Goal: Communication & Community: Share content

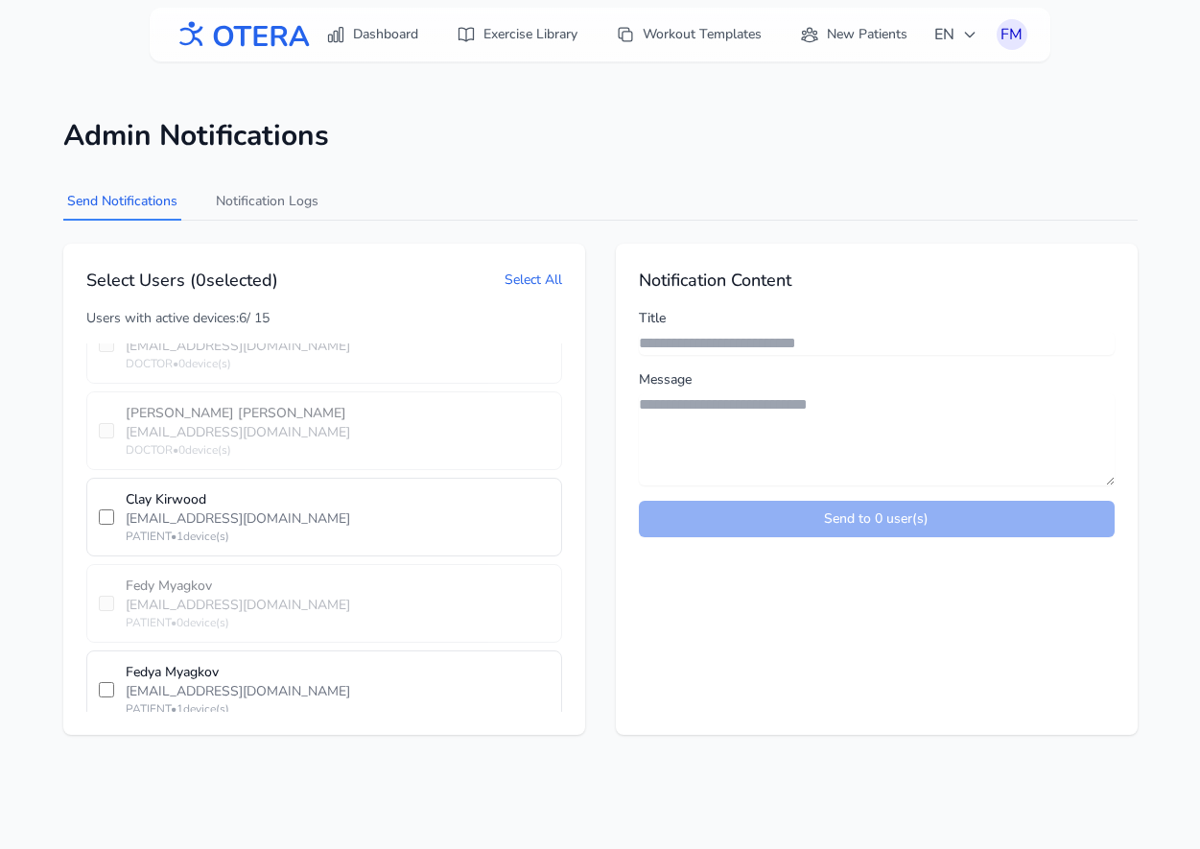
scroll to position [61, 0]
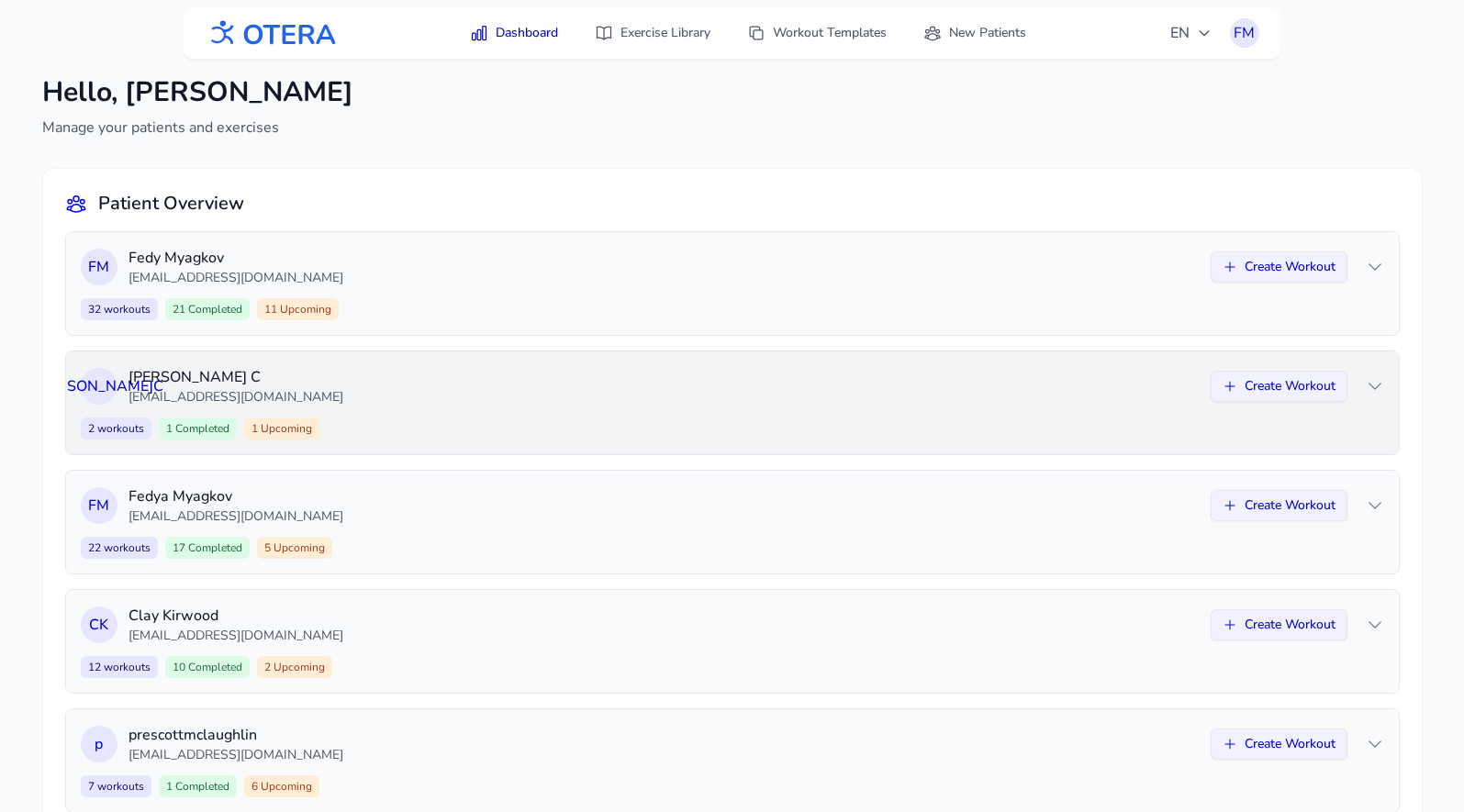
scroll to position [11, 0]
click at [1015, 312] on div "32 workouts 21 Completed 11 Upcoming Create Workout" at bounding box center [732, 311] width 1303 height 22
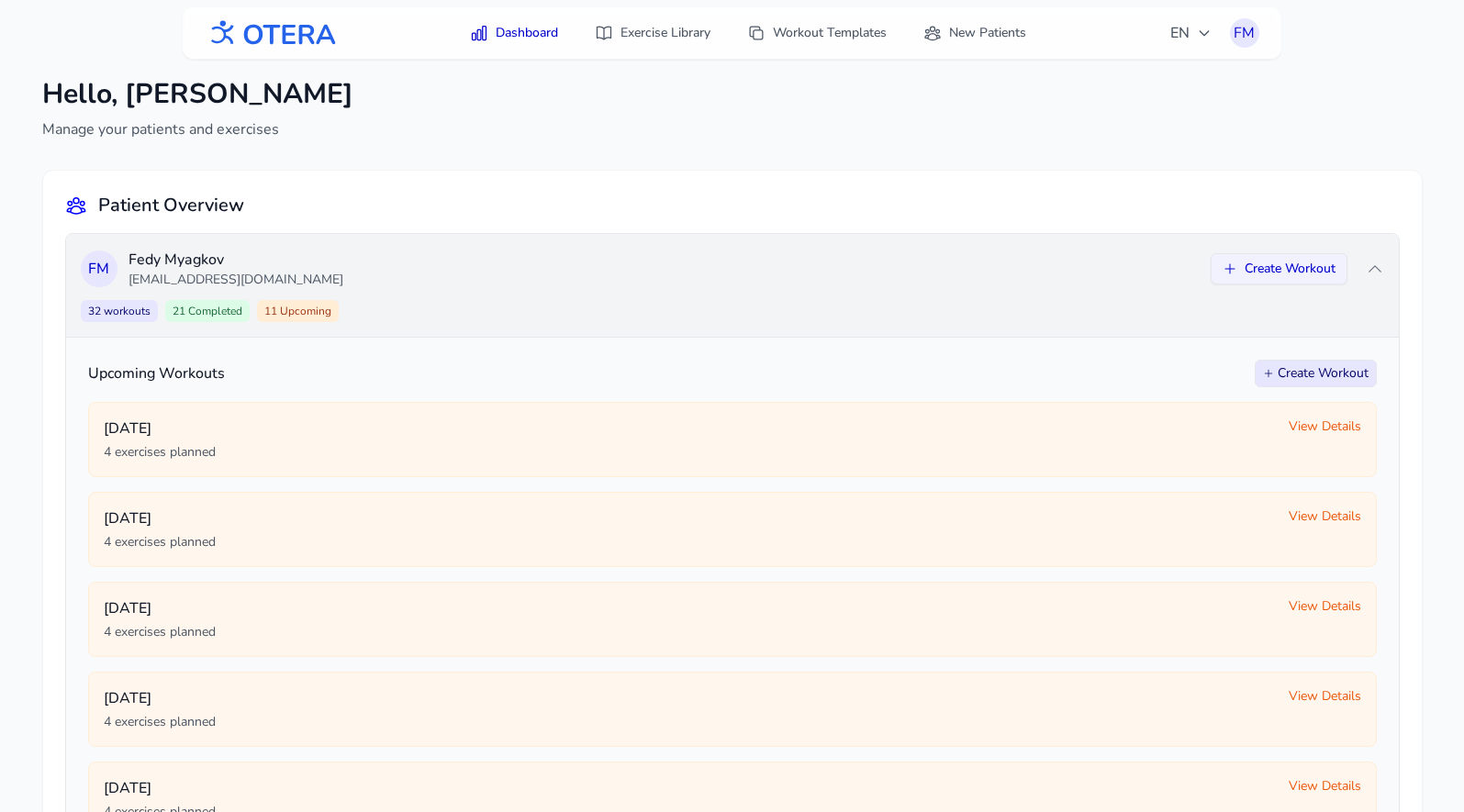
click at [1015, 312] on div "32 workouts 21 Completed 11 Upcoming Create Workout" at bounding box center [732, 311] width 1303 height 22
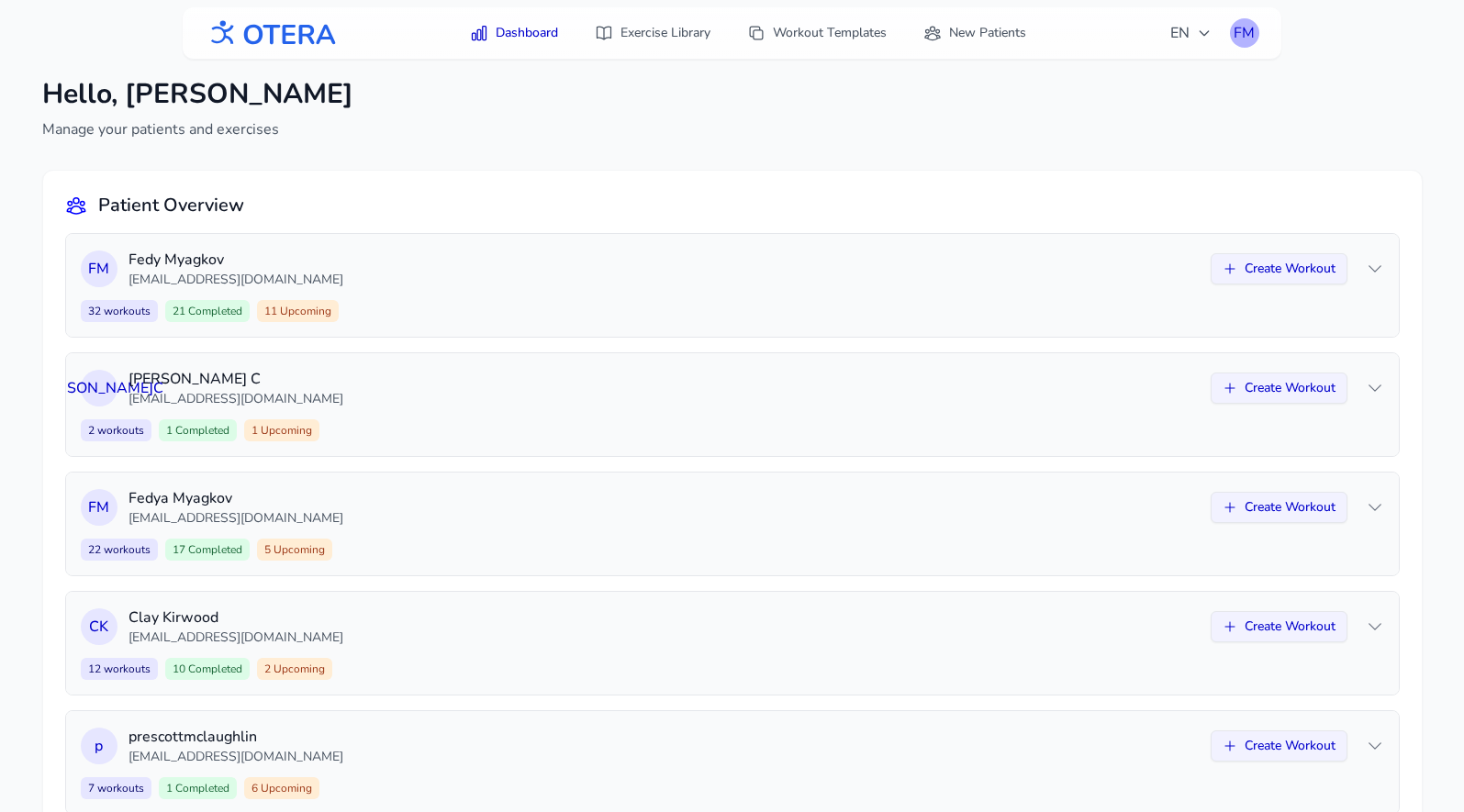
click at [1239, 29] on div "FM" at bounding box center [1244, 33] width 30 height 30
click at [1182, 106] on link "Logout" at bounding box center [1156, 108] width 206 height 33
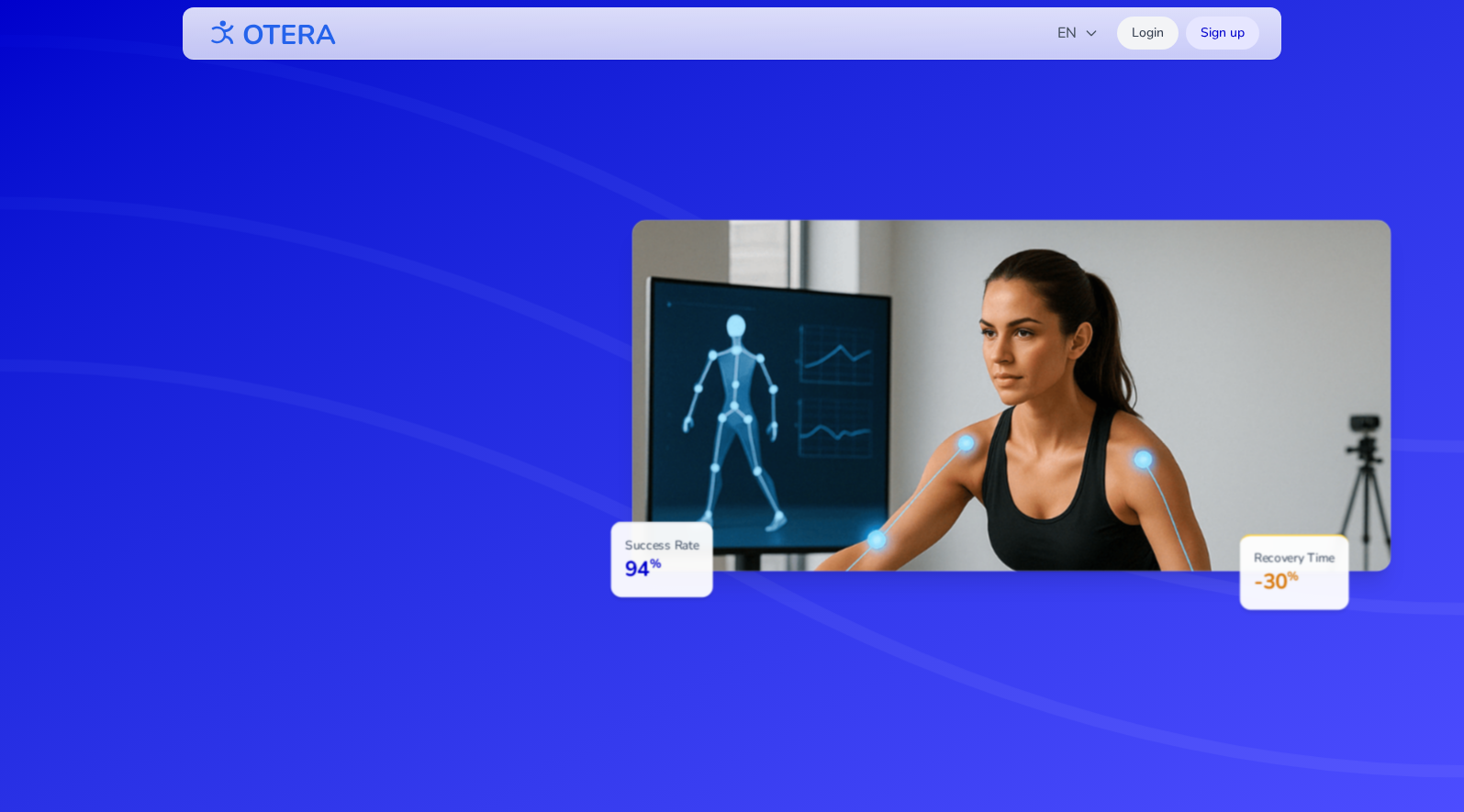
click at [1152, 30] on link "Login" at bounding box center [1147, 33] width 61 height 33
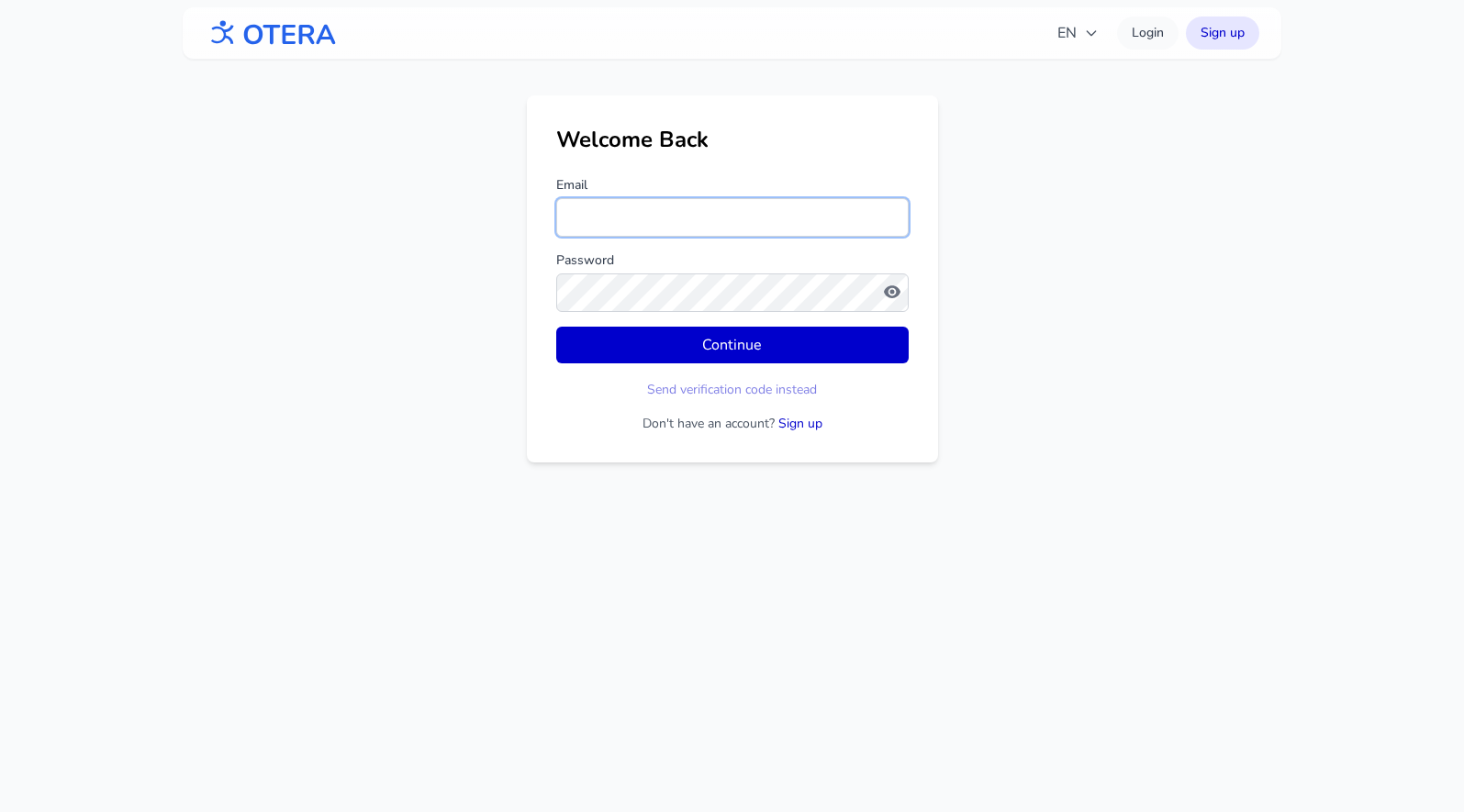
click at [578, 217] on input "Email" at bounding box center [732, 217] width 352 height 38
type input "**********"
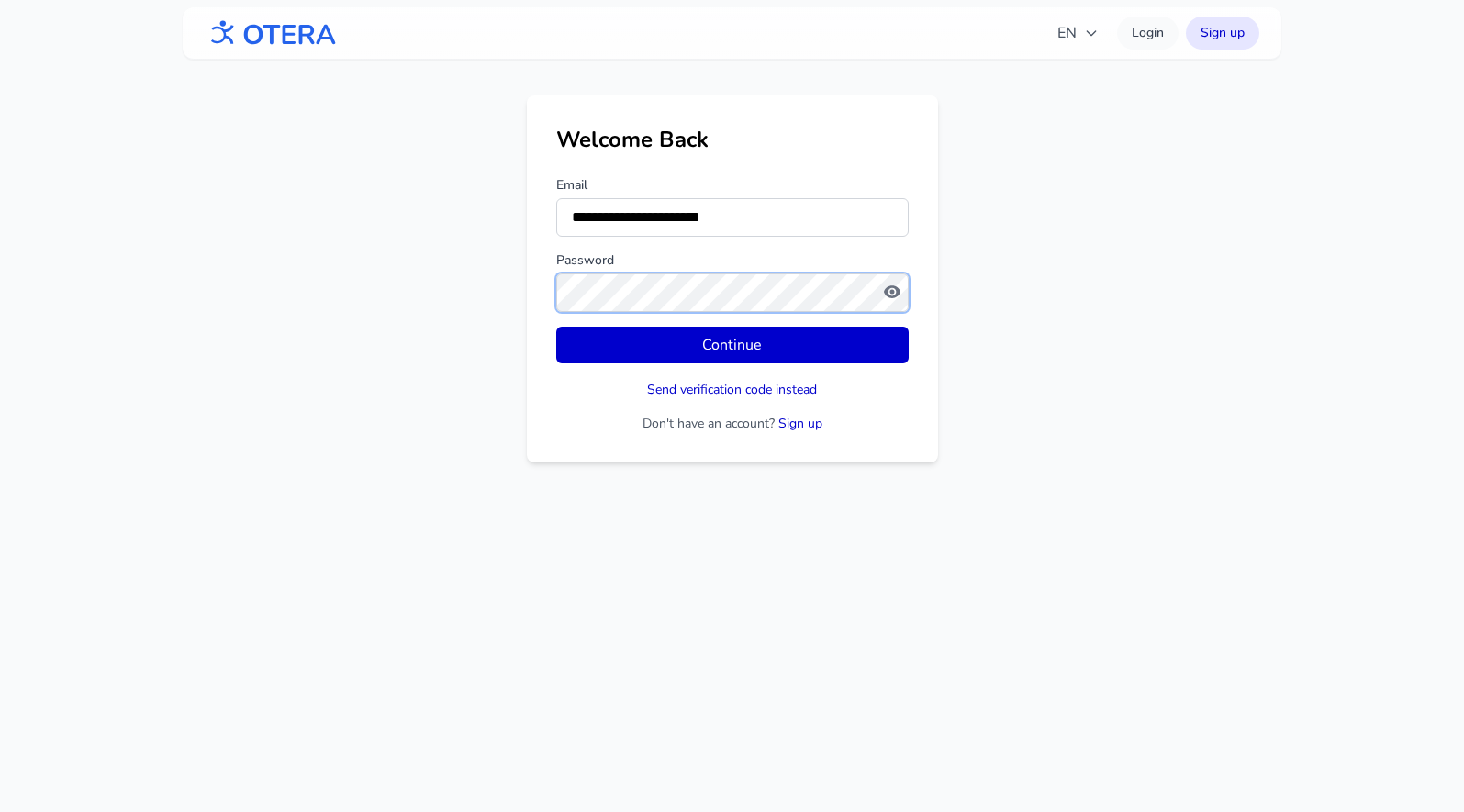
click at [556, 326] on button "Continue" at bounding box center [732, 344] width 352 height 36
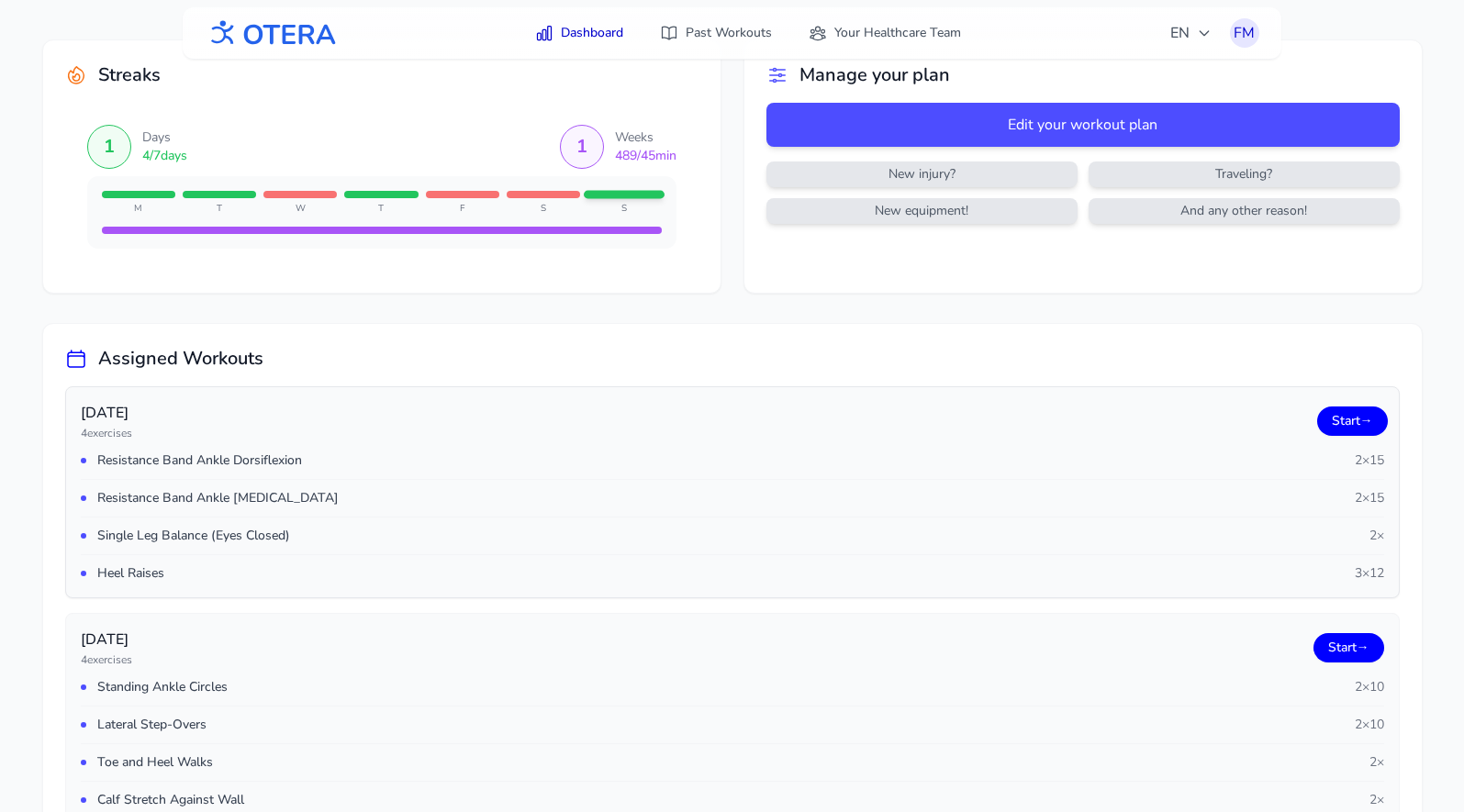
scroll to position [61, 0]
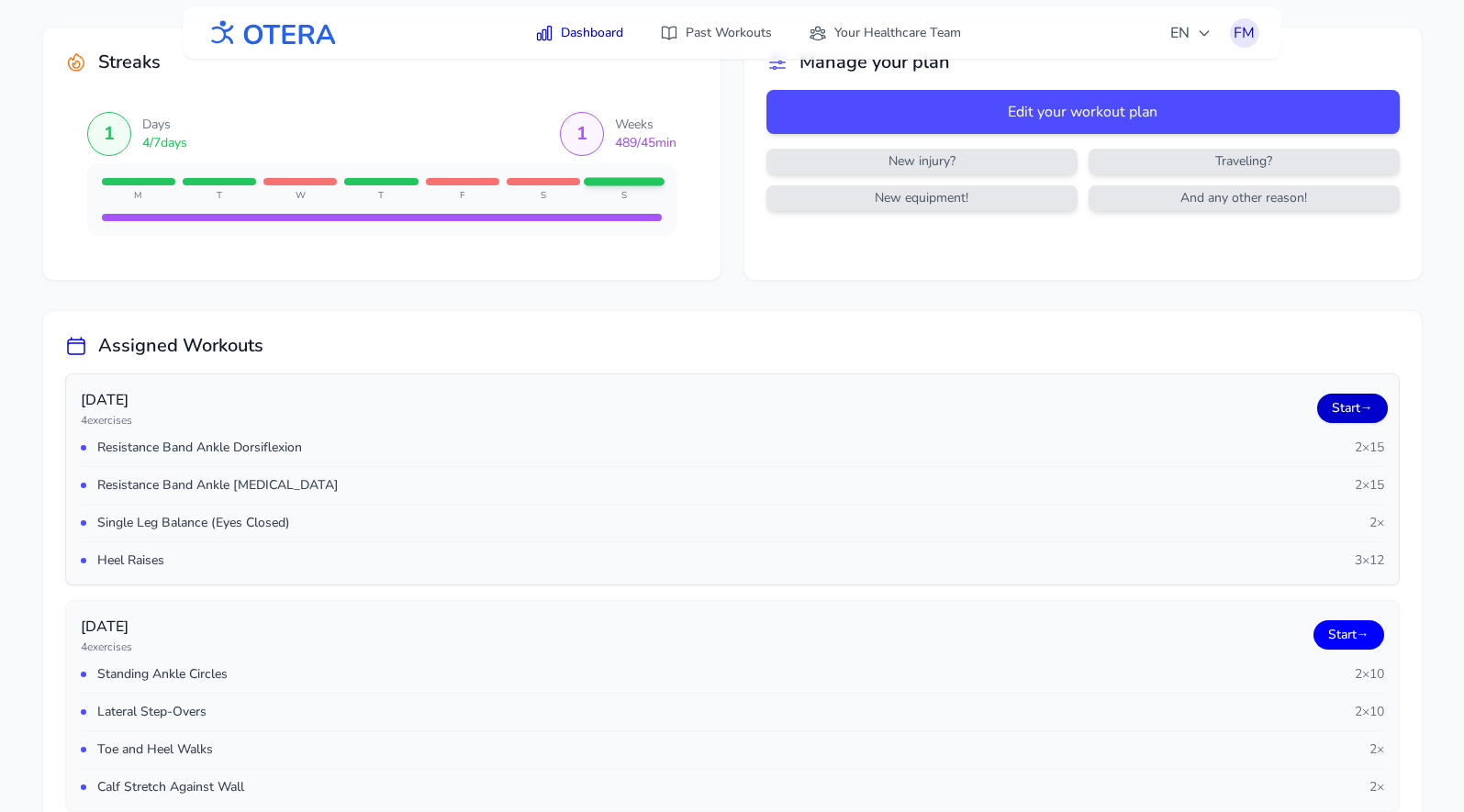
click at [1334, 407] on link "Start →" at bounding box center [1352, 407] width 71 height 30
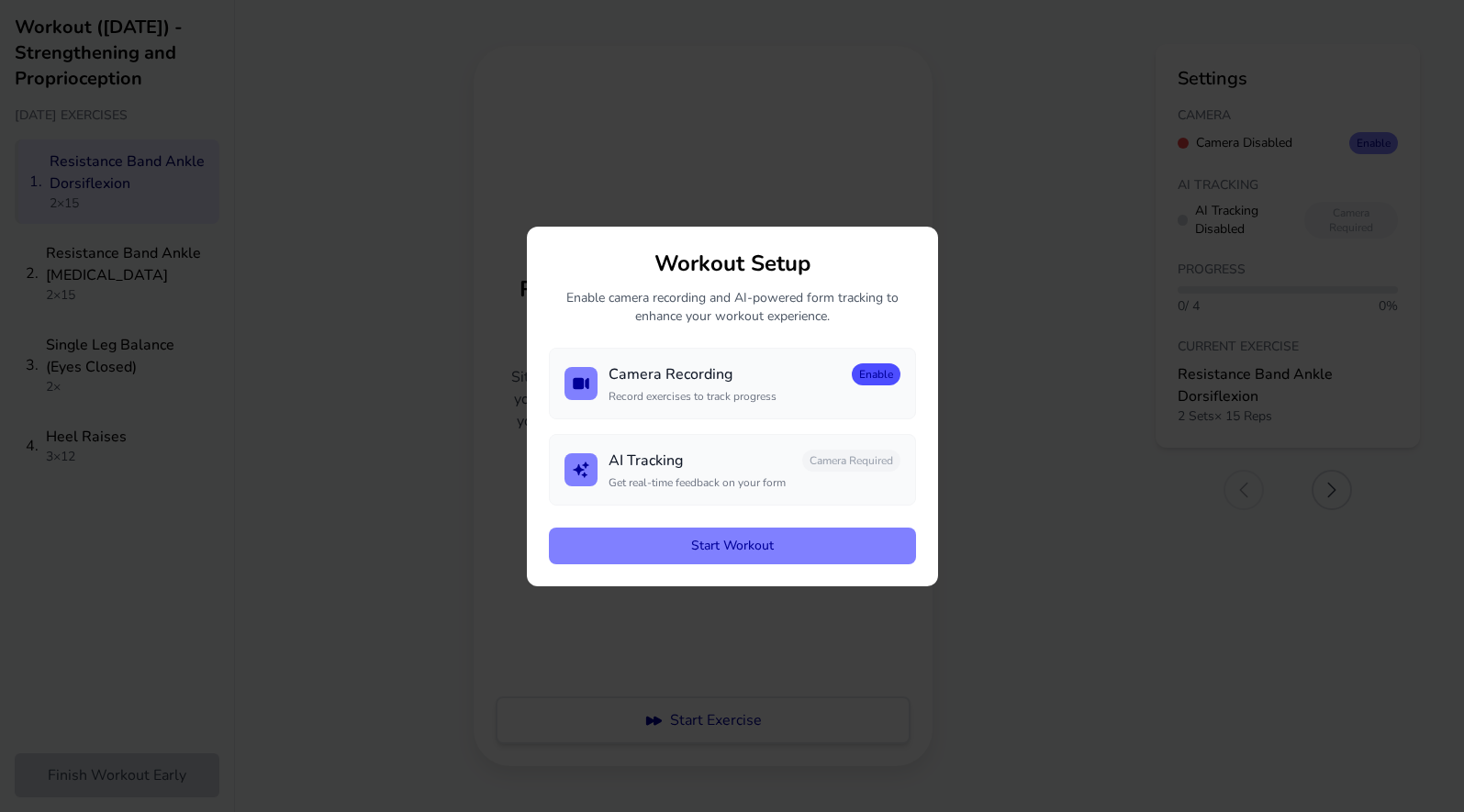
click at [880, 367] on button "Enable" at bounding box center [876, 374] width 49 height 22
click at [871, 384] on button "Disable" at bounding box center [874, 374] width 53 height 22
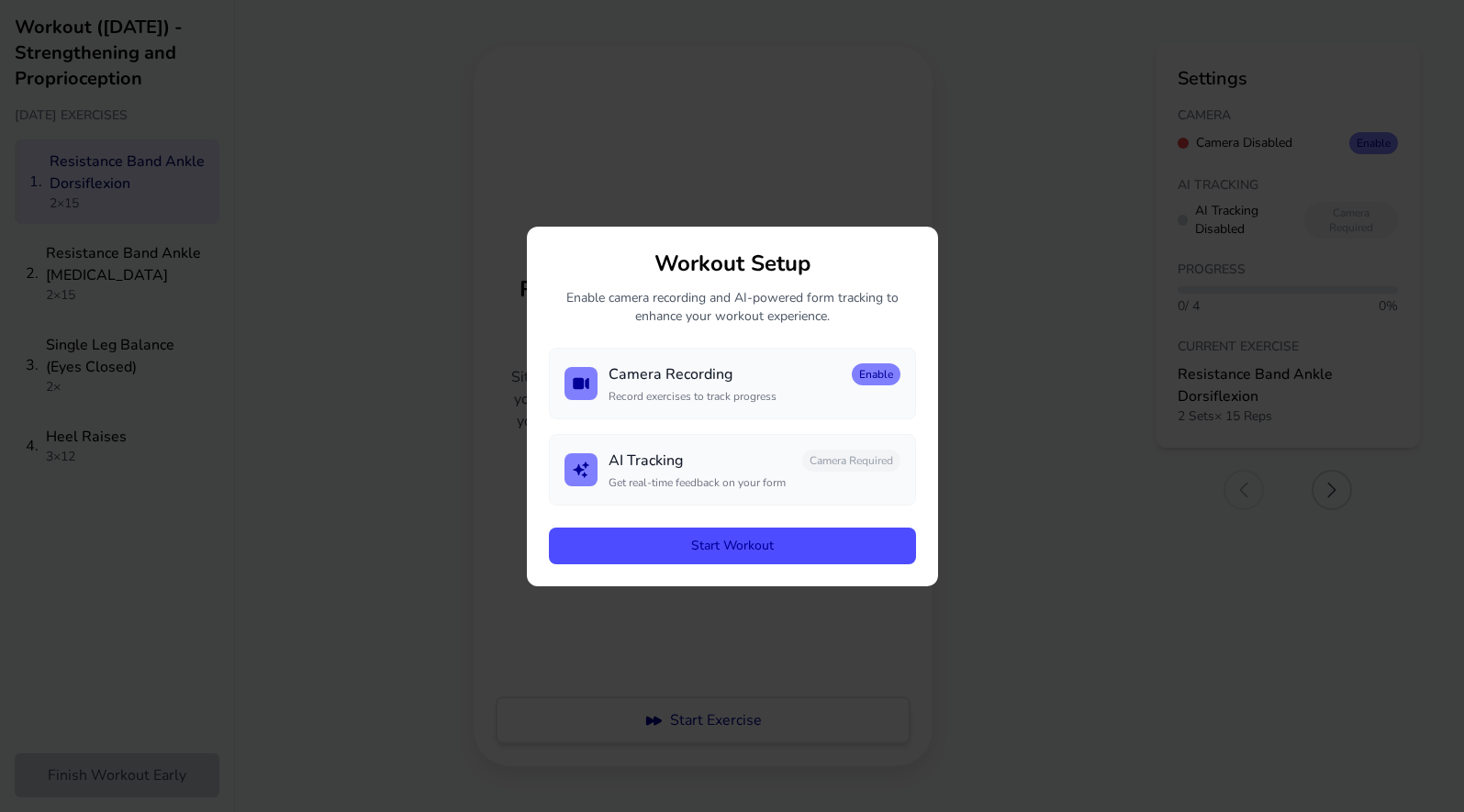
click at [781, 562] on button "Start Workout" at bounding box center [733, 546] width 367 height 36
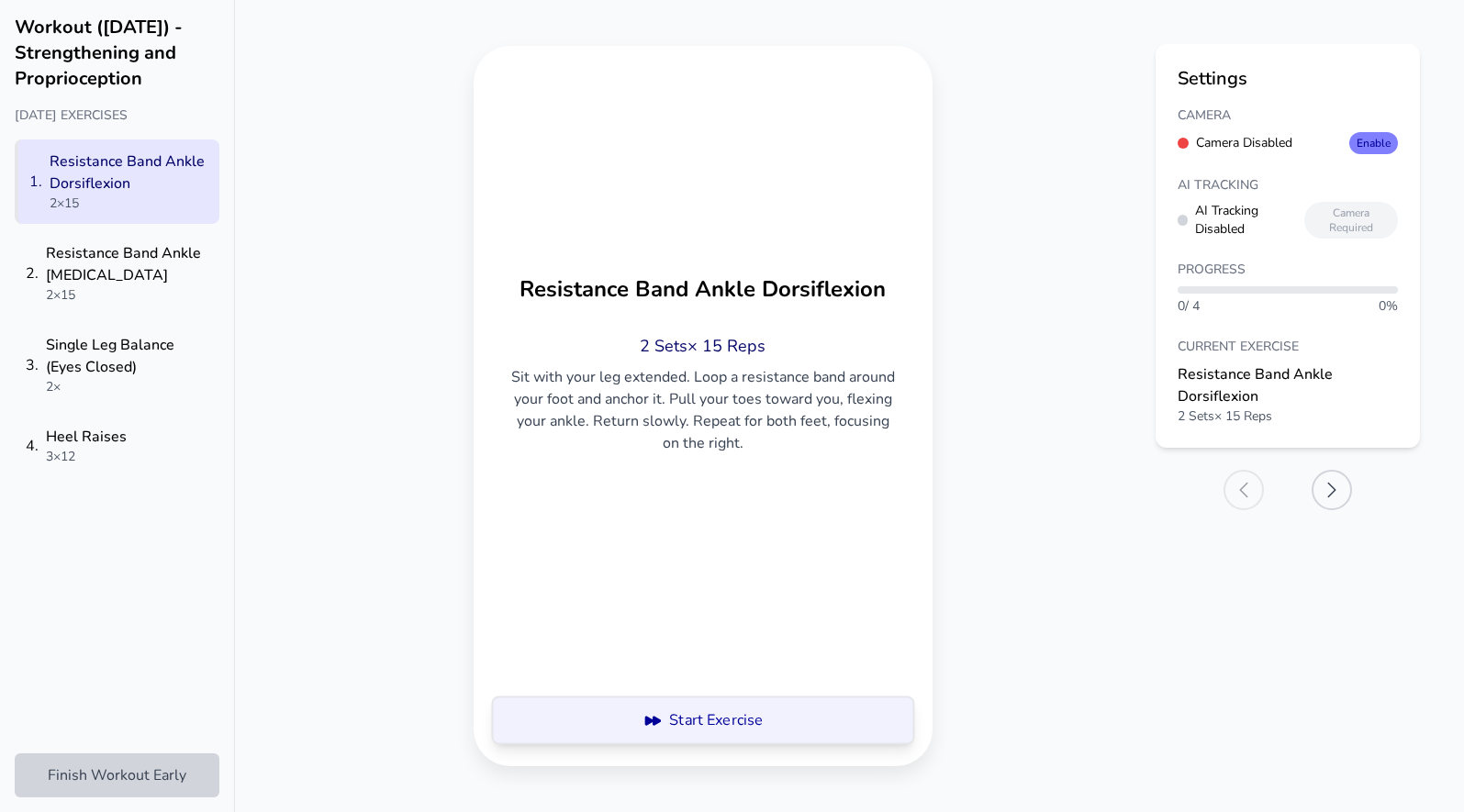
click at [728, 723] on button "Start Exercise" at bounding box center [702, 720] width 415 height 48
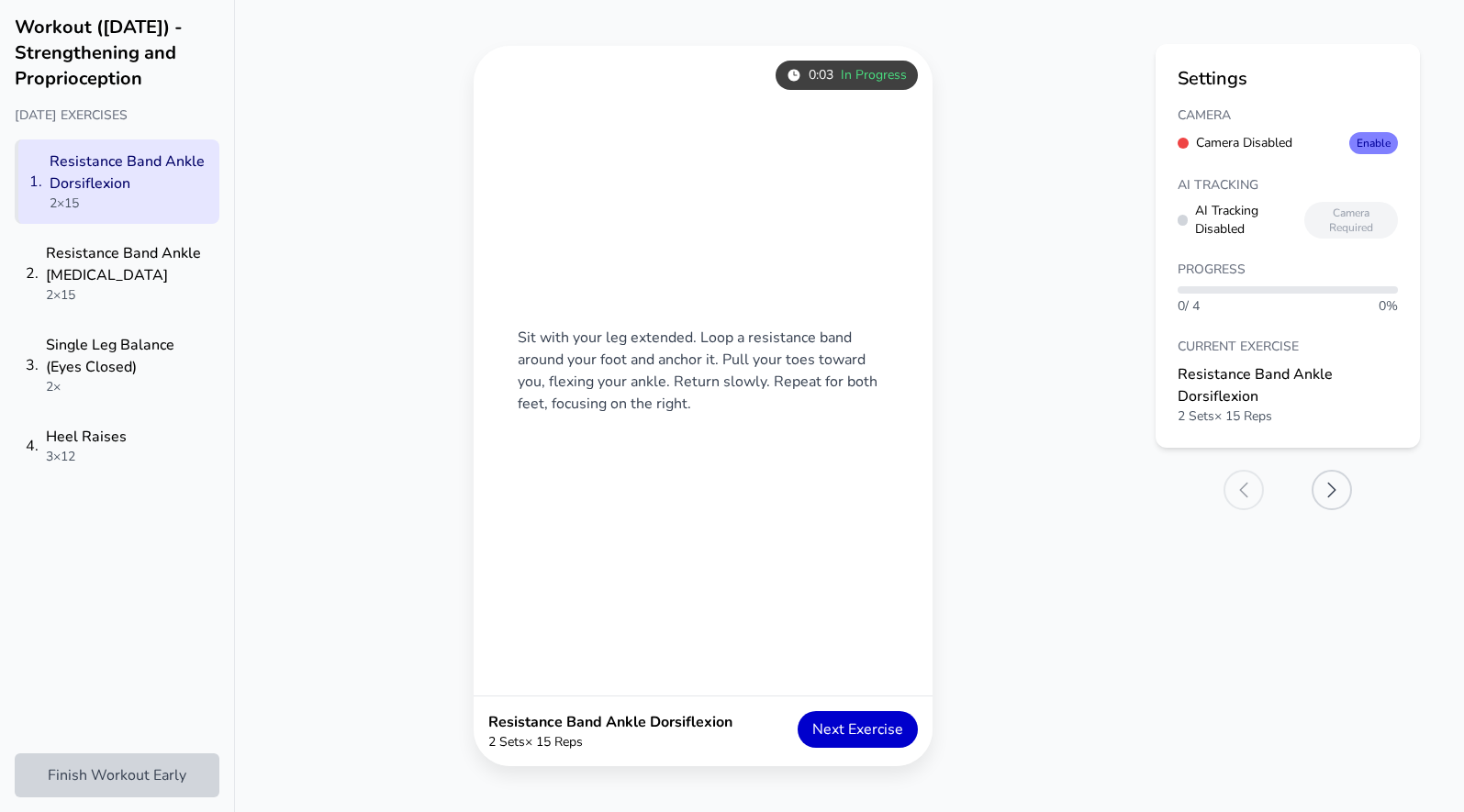
click at [854, 725] on button "Next Exercise" at bounding box center [858, 729] width 121 height 36
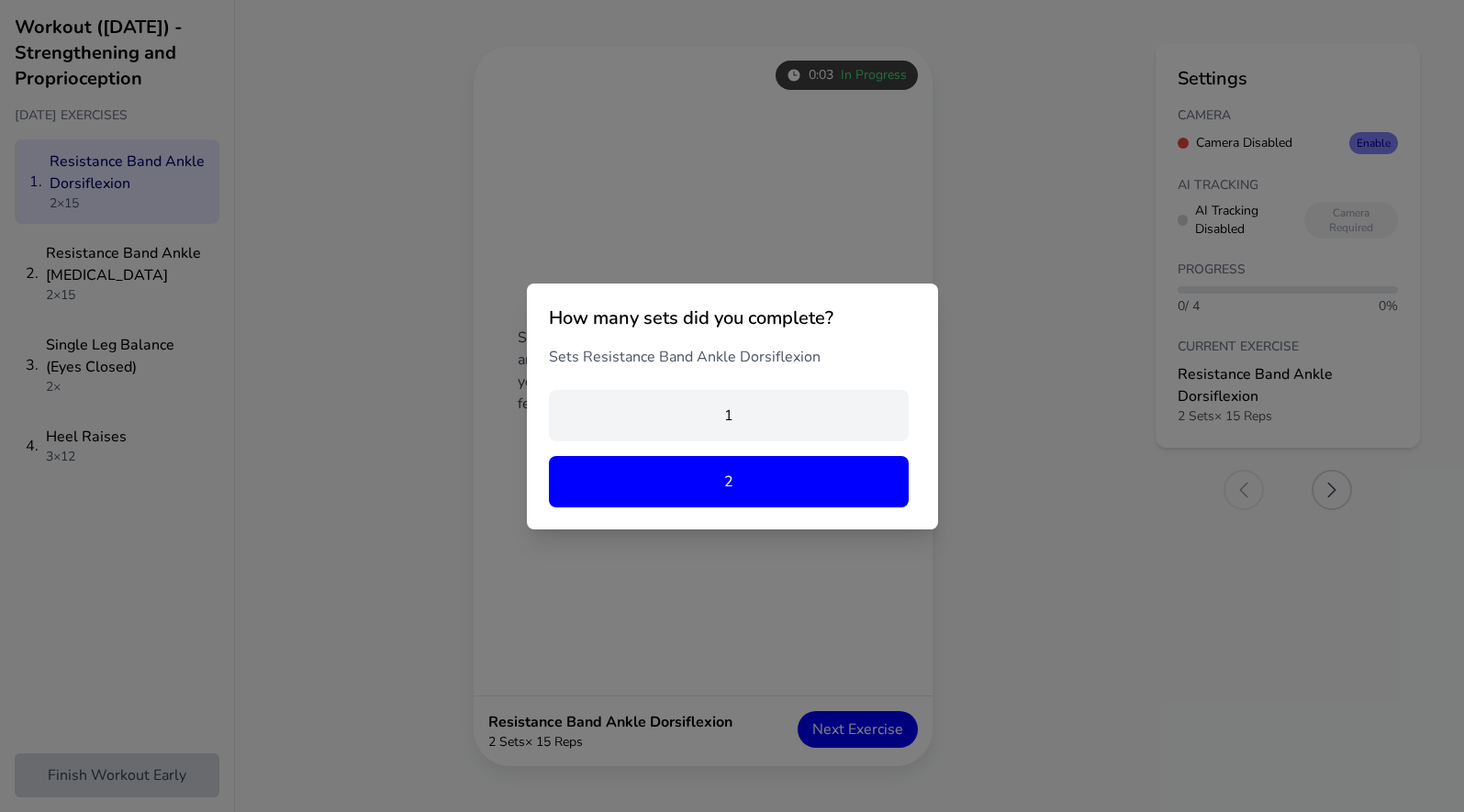
click at [767, 488] on button "2" at bounding box center [729, 482] width 360 height 52
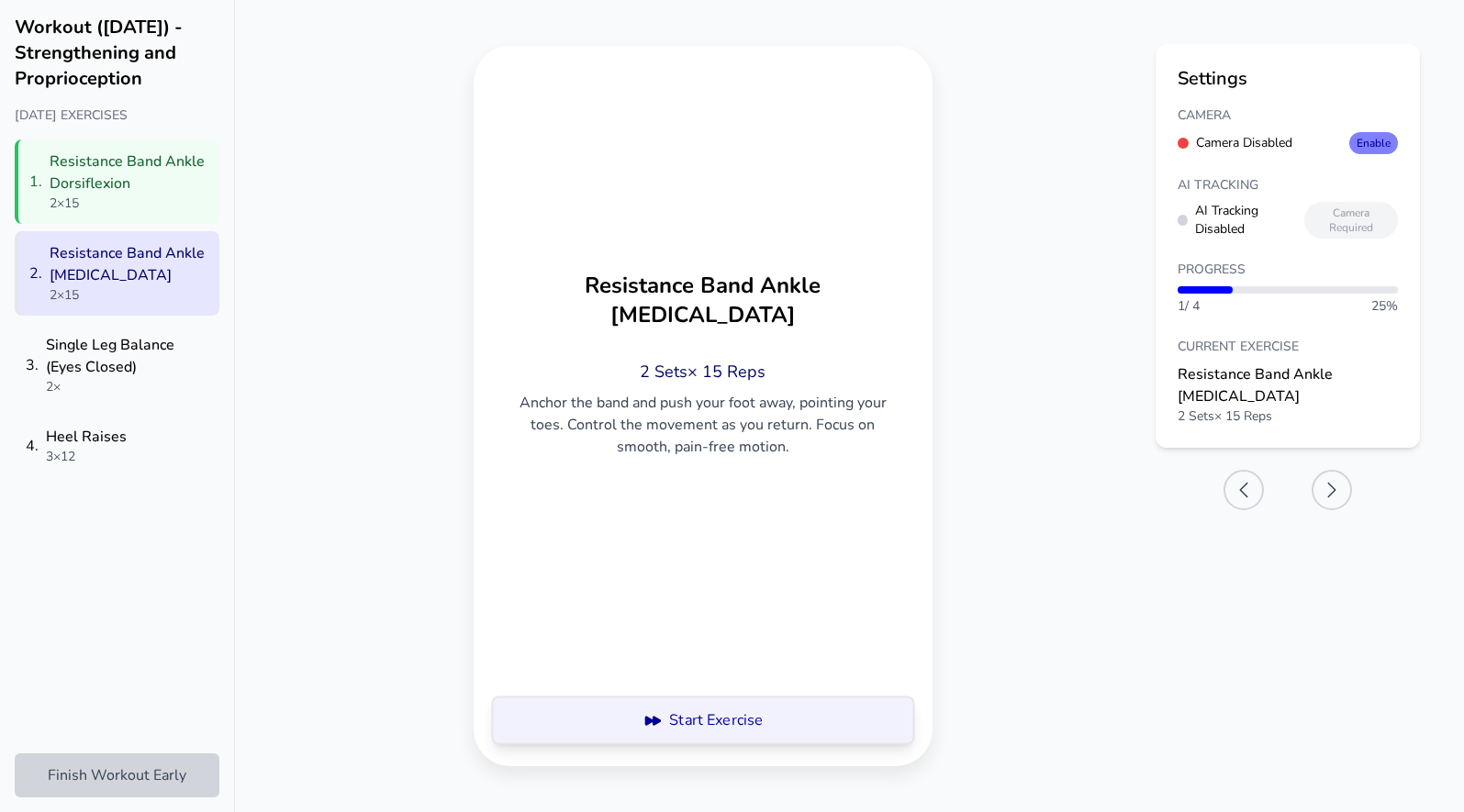
click at [798, 727] on button "Start Exercise" at bounding box center [702, 720] width 416 height 48
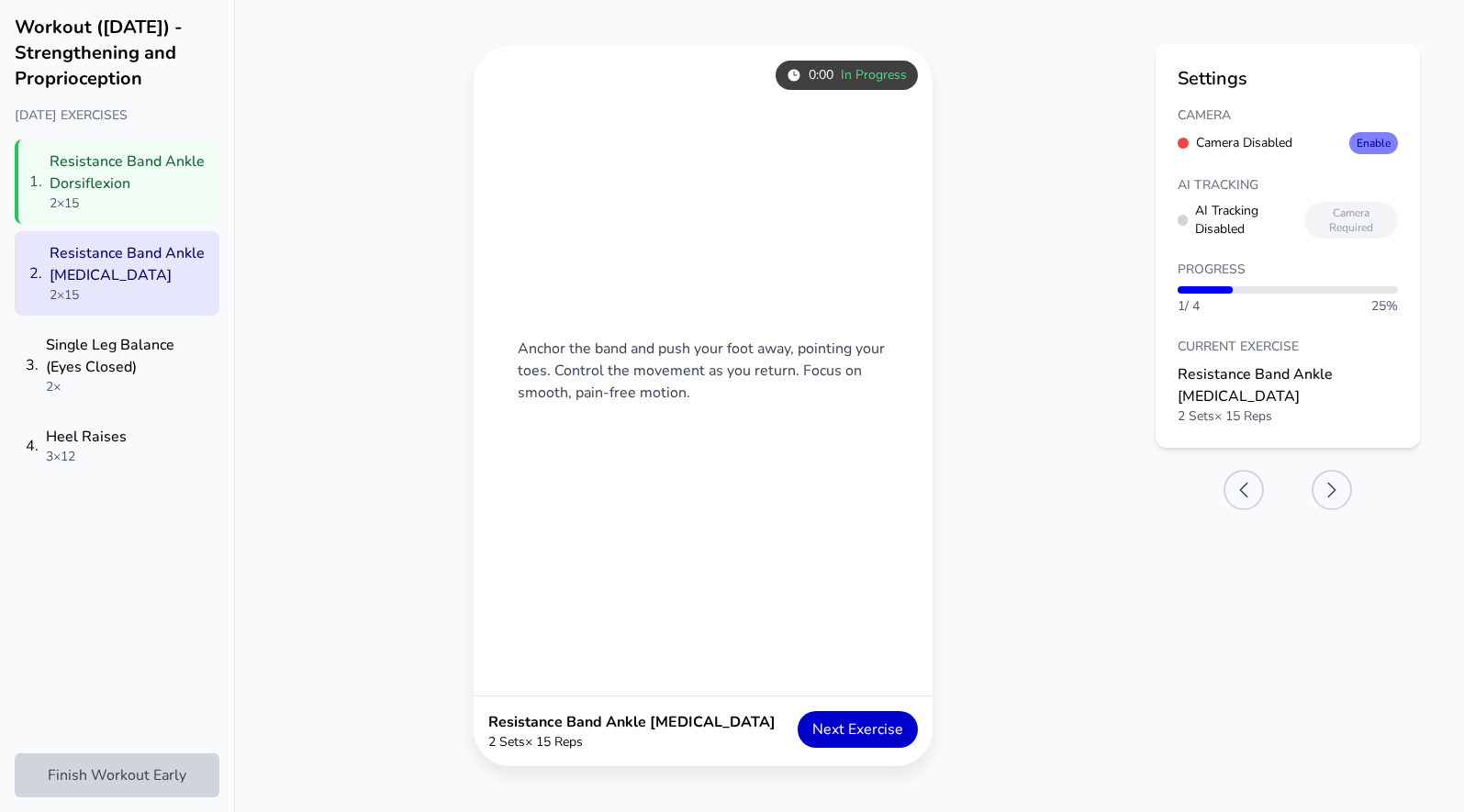
click at [840, 722] on button "Next Exercise" at bounding box center [858, 729] width 121 height 36
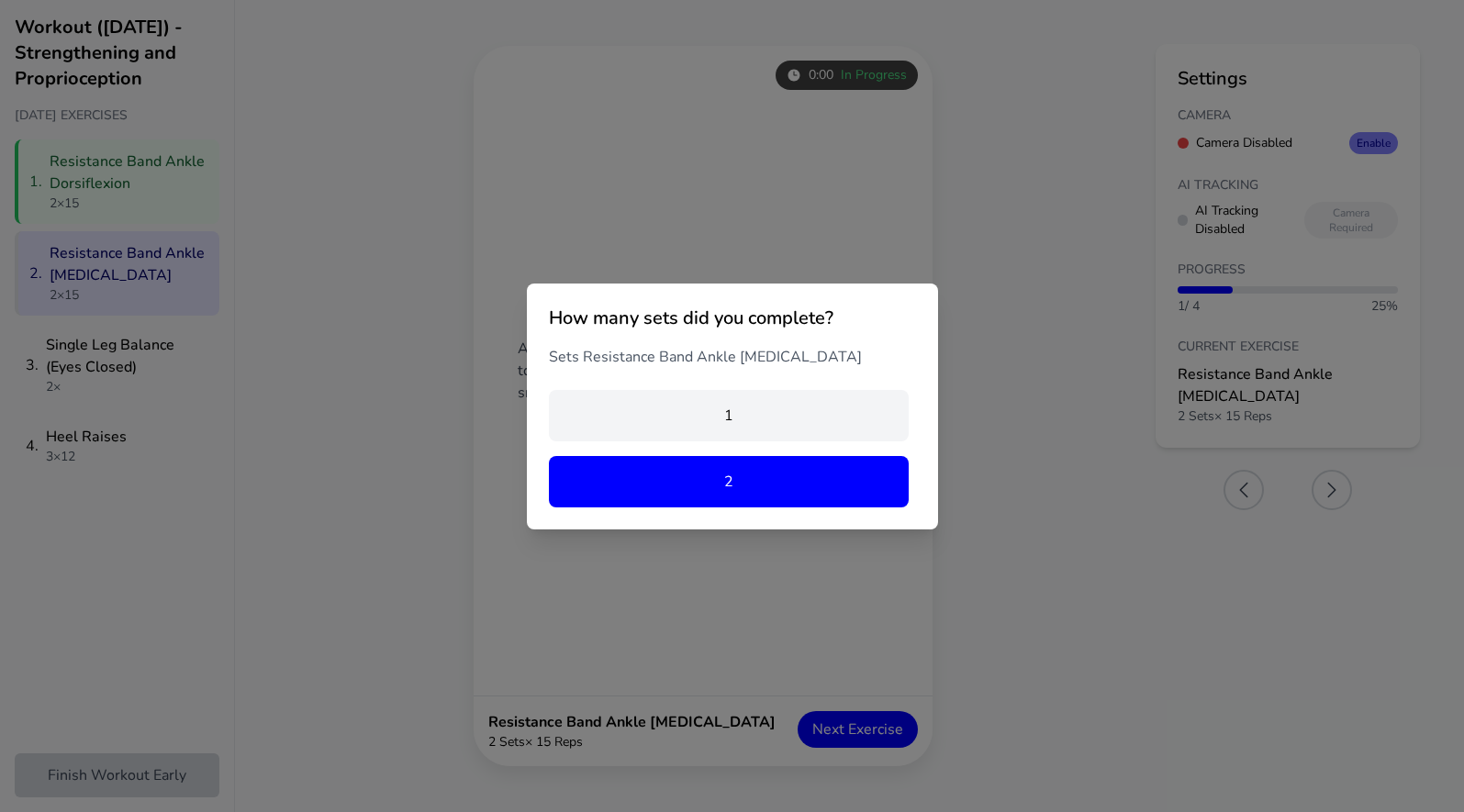
click at [751, 482] on button "2" at bounding box center [729, 482] width 360 height 52
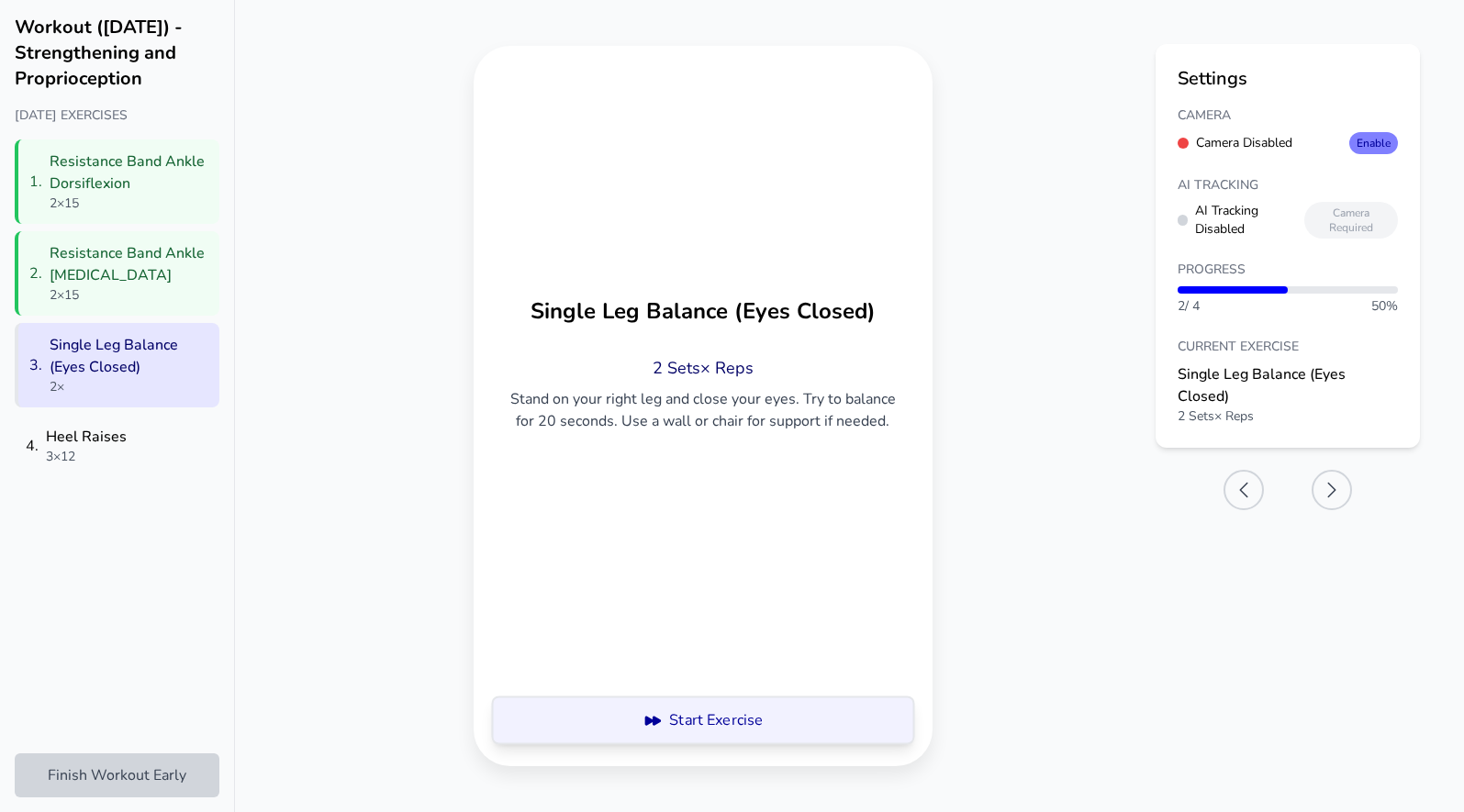
click at [789, 742] on button "Start Exercise" at bounding box center [702, 720] width 416 height 48
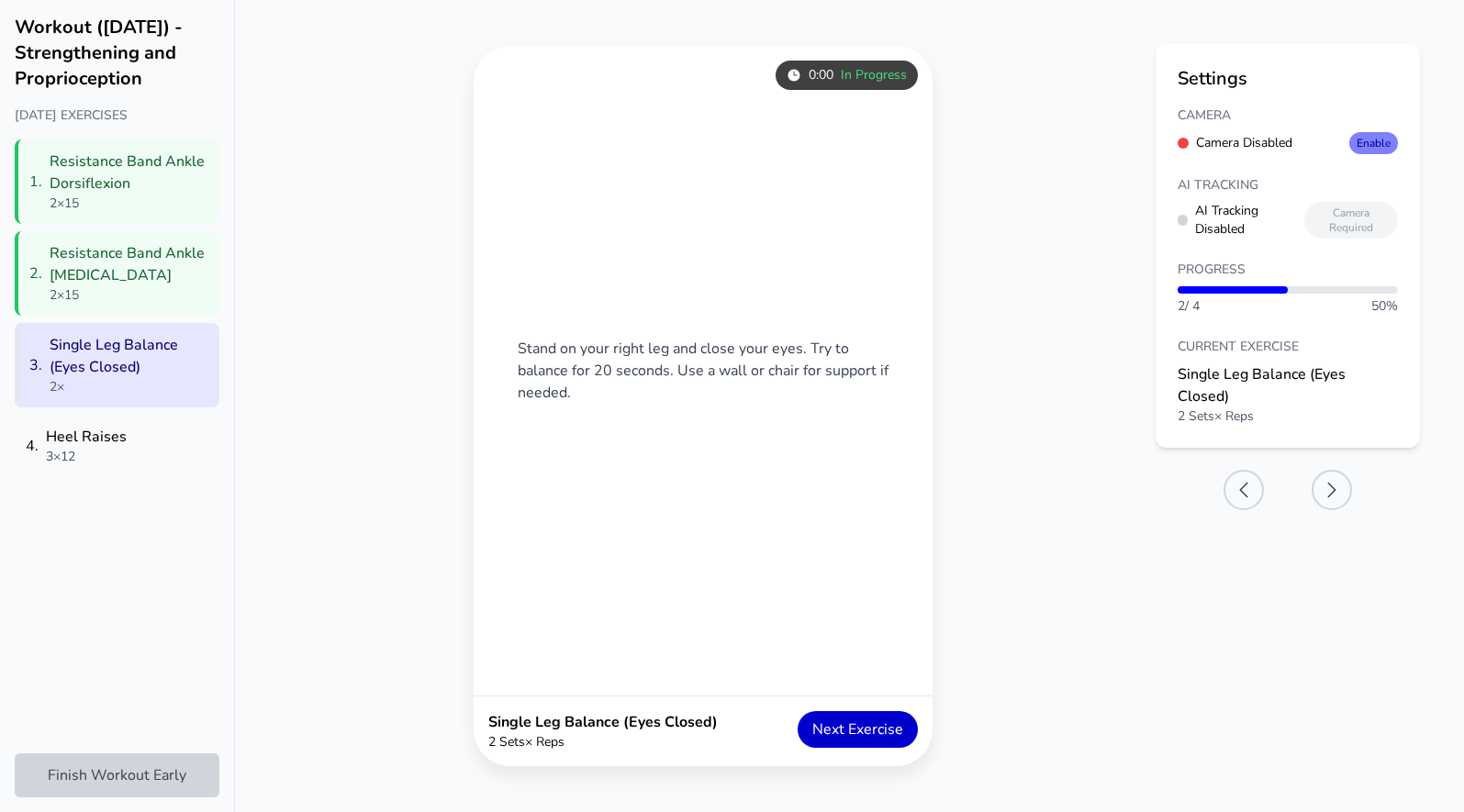
click at [845, 727] on button "Next Exercise" at bounding box center [858, 729] width 121 height 36
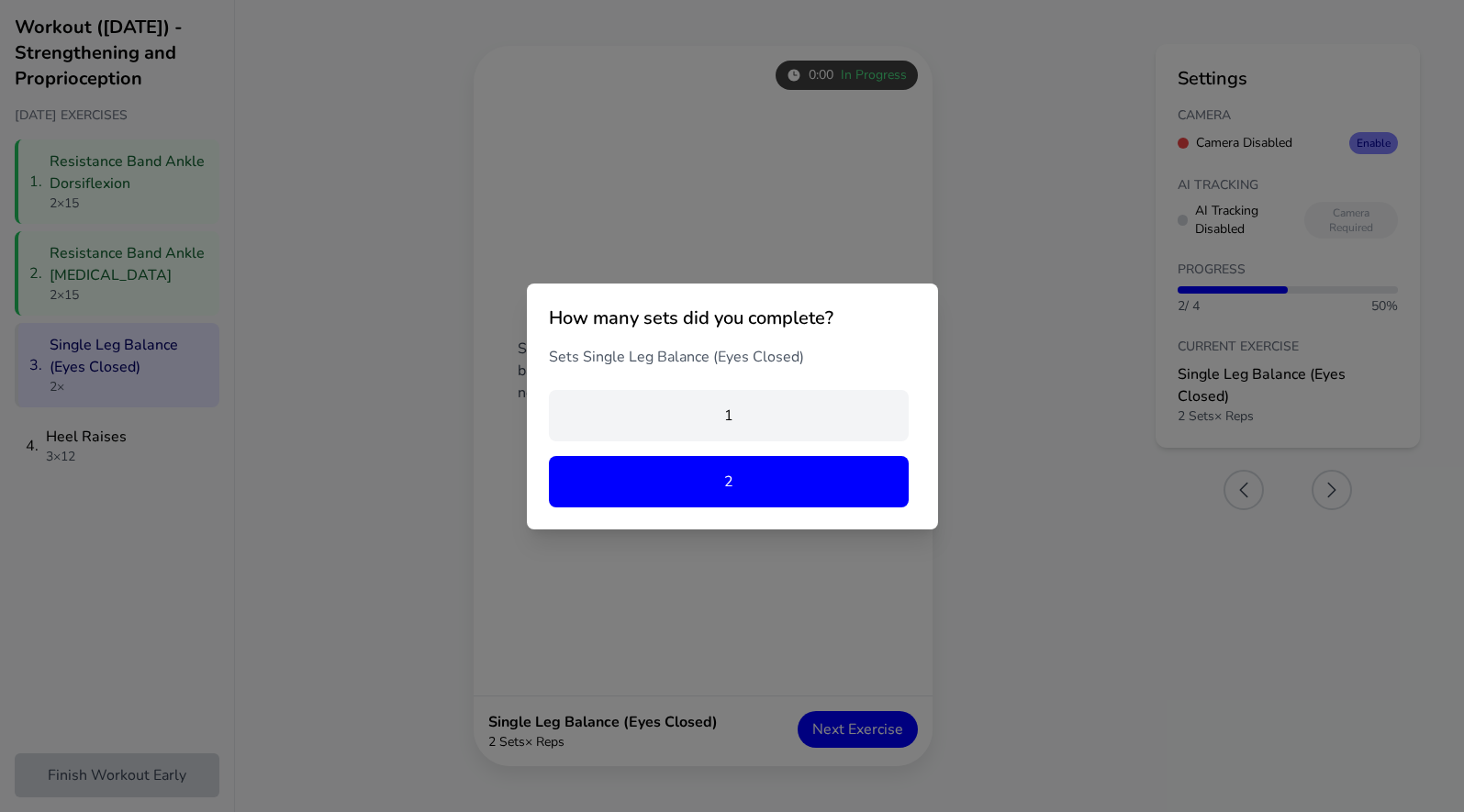
click at [745, 478] on button "2" at bounding box center [729, 482] width 360 height 52
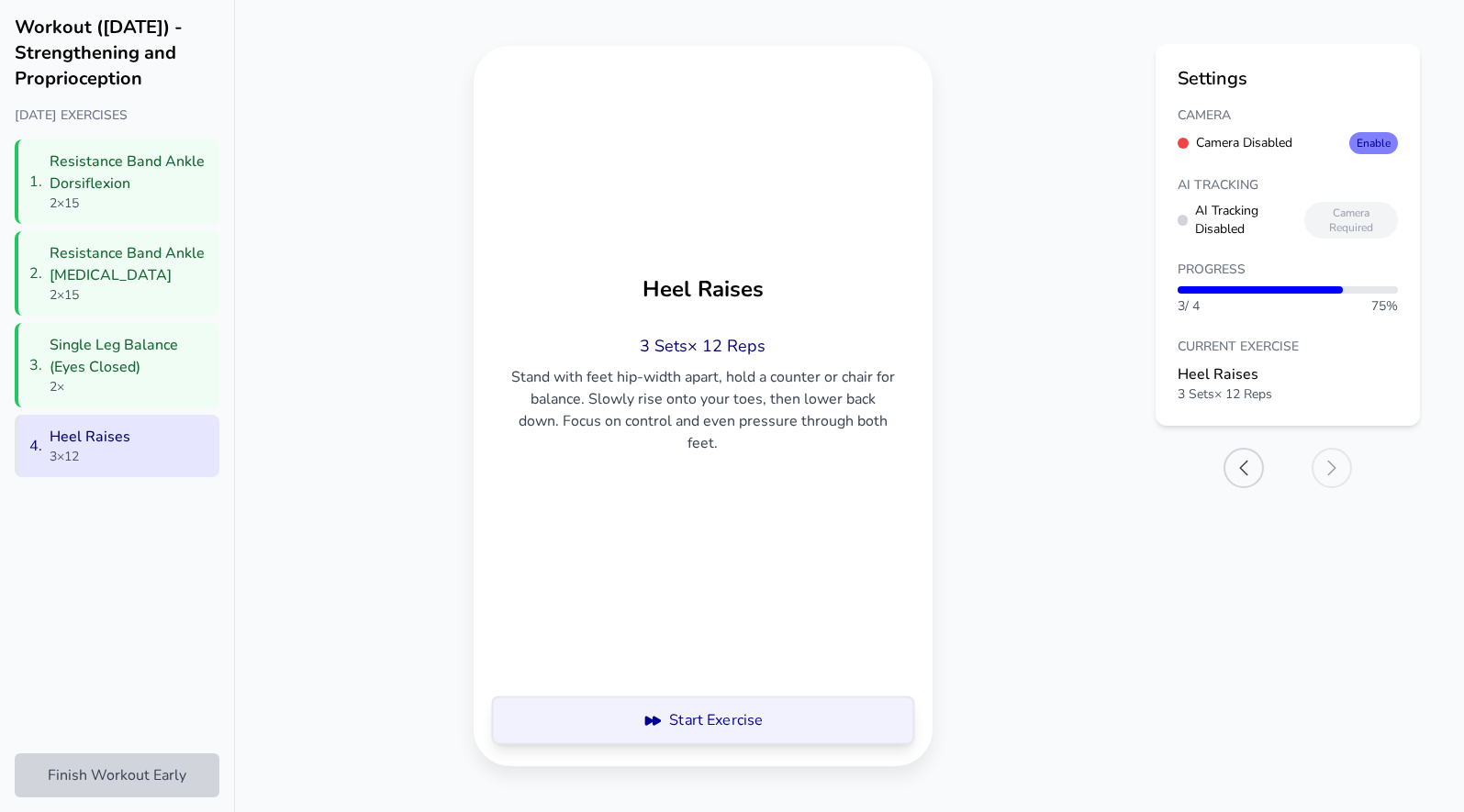
click at [808, 720] on button "Start Exercise" at bounding box center [702, 720] width 415 height 48
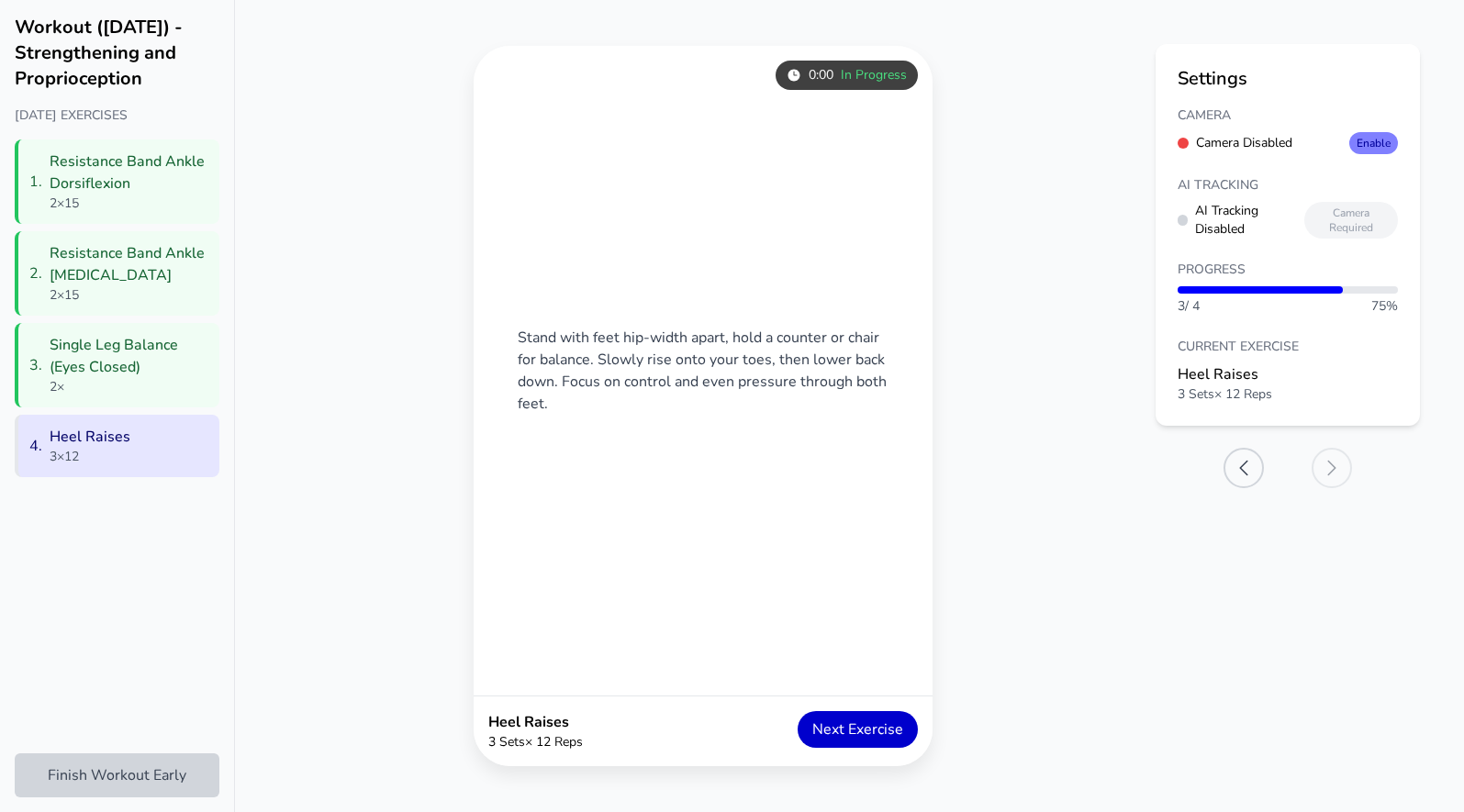
click at [832, 725] on button "Next Exercise" at bounding box center [858, 729] width 121 height 36
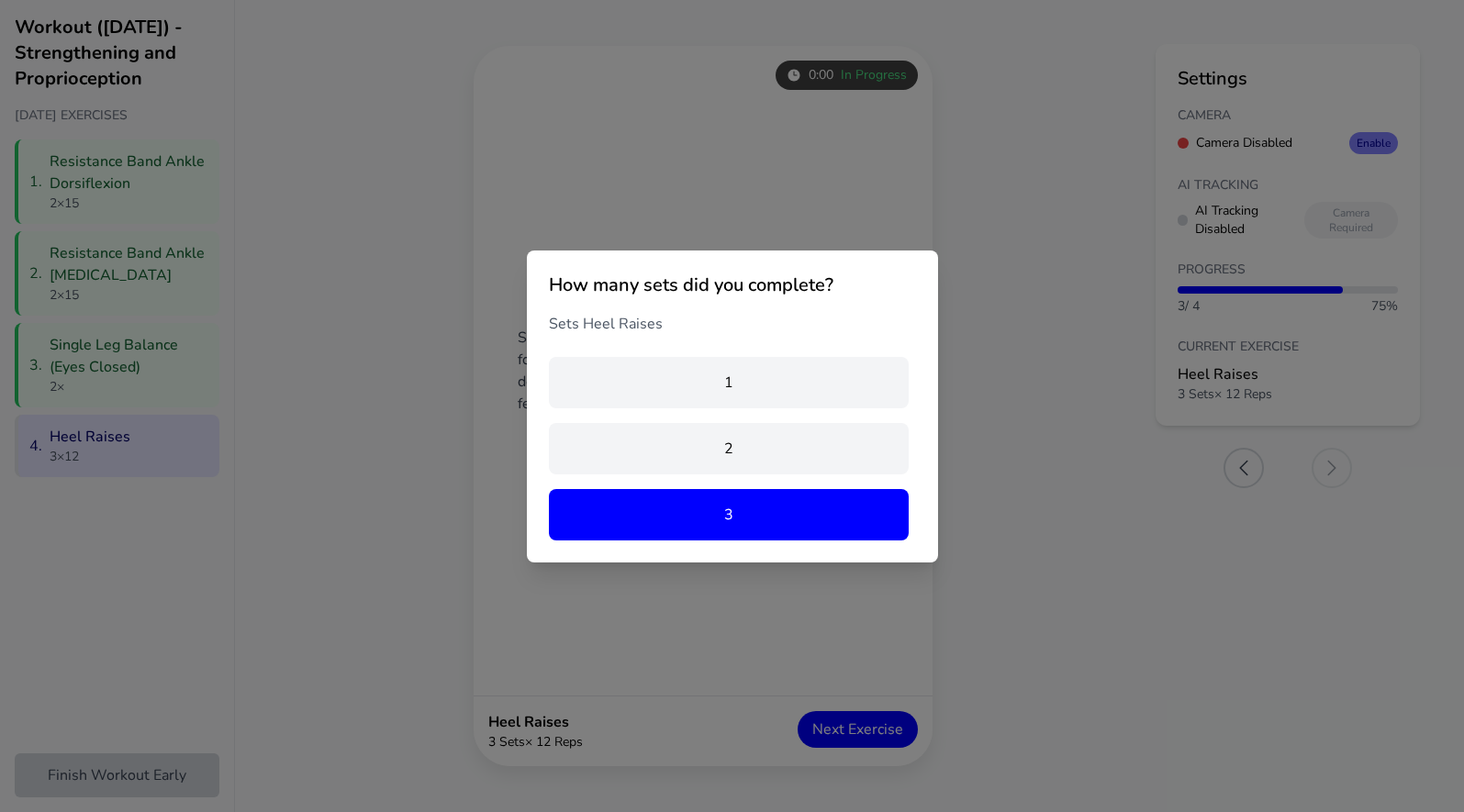
click at [759, 513] on button "3" at bounding box center [729, 515] width 360 height 52
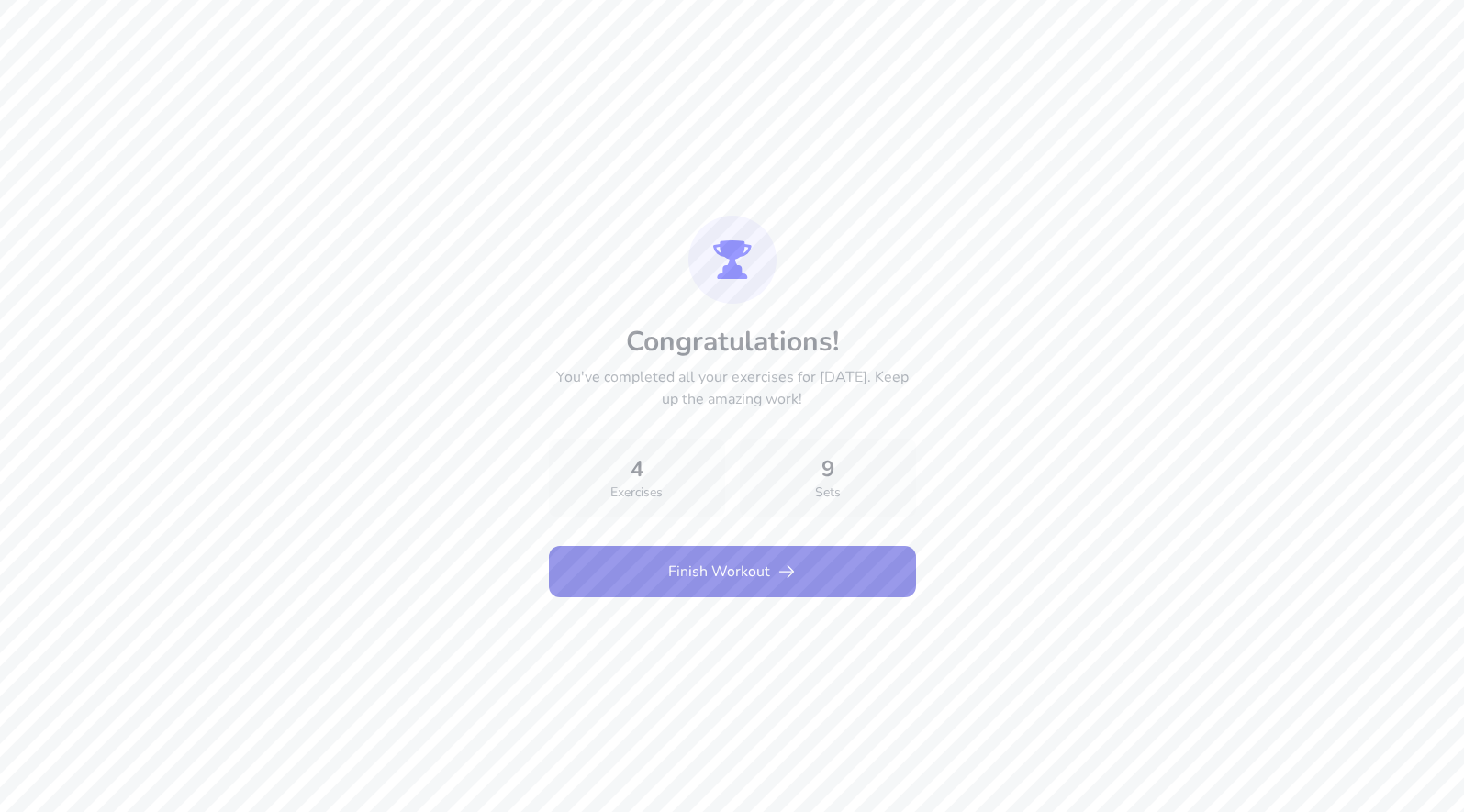
click at [743, 575] on button "Finish Workout" at bounding box center [733, 572] width 367 height 52
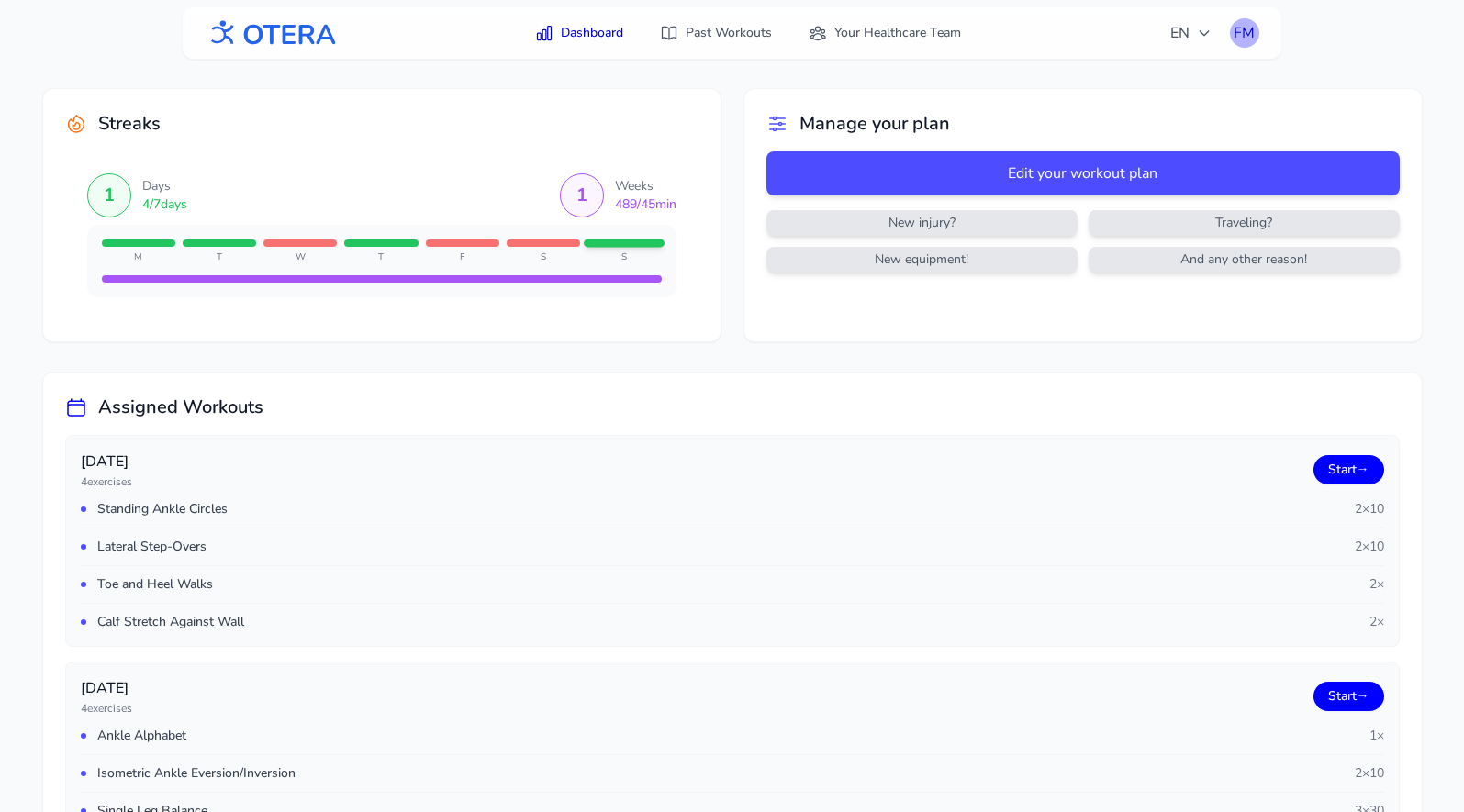
click at [1248, 33] on div "FM" at bounding box center [1244, 33] width 30 height 30
click at [1150, 113] on link "Logout" at bounding box center [1156, 108] width 206 height 33
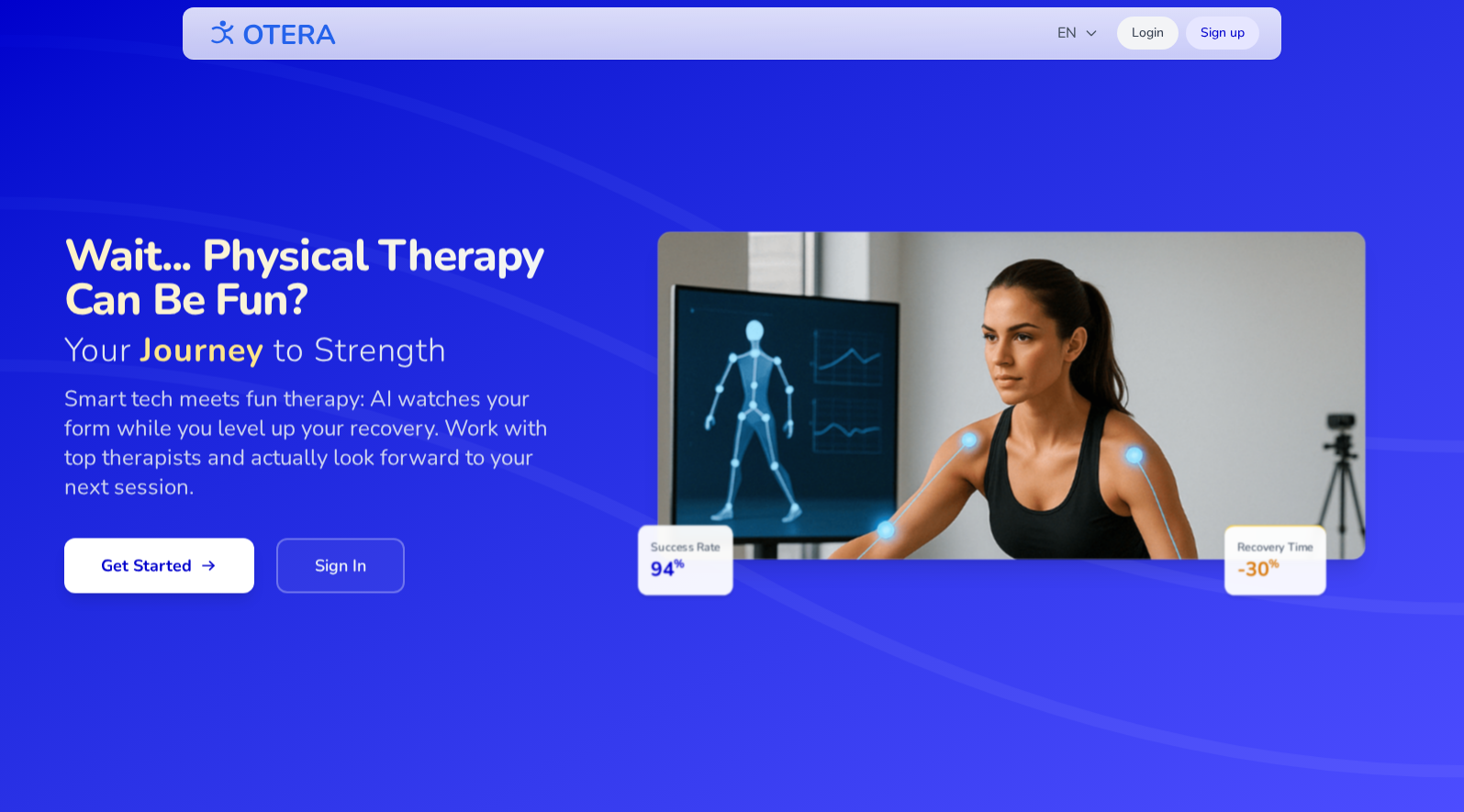
click at [1142, 29] on link "Login" at bounding box center [1147, 33] width 61 height 33
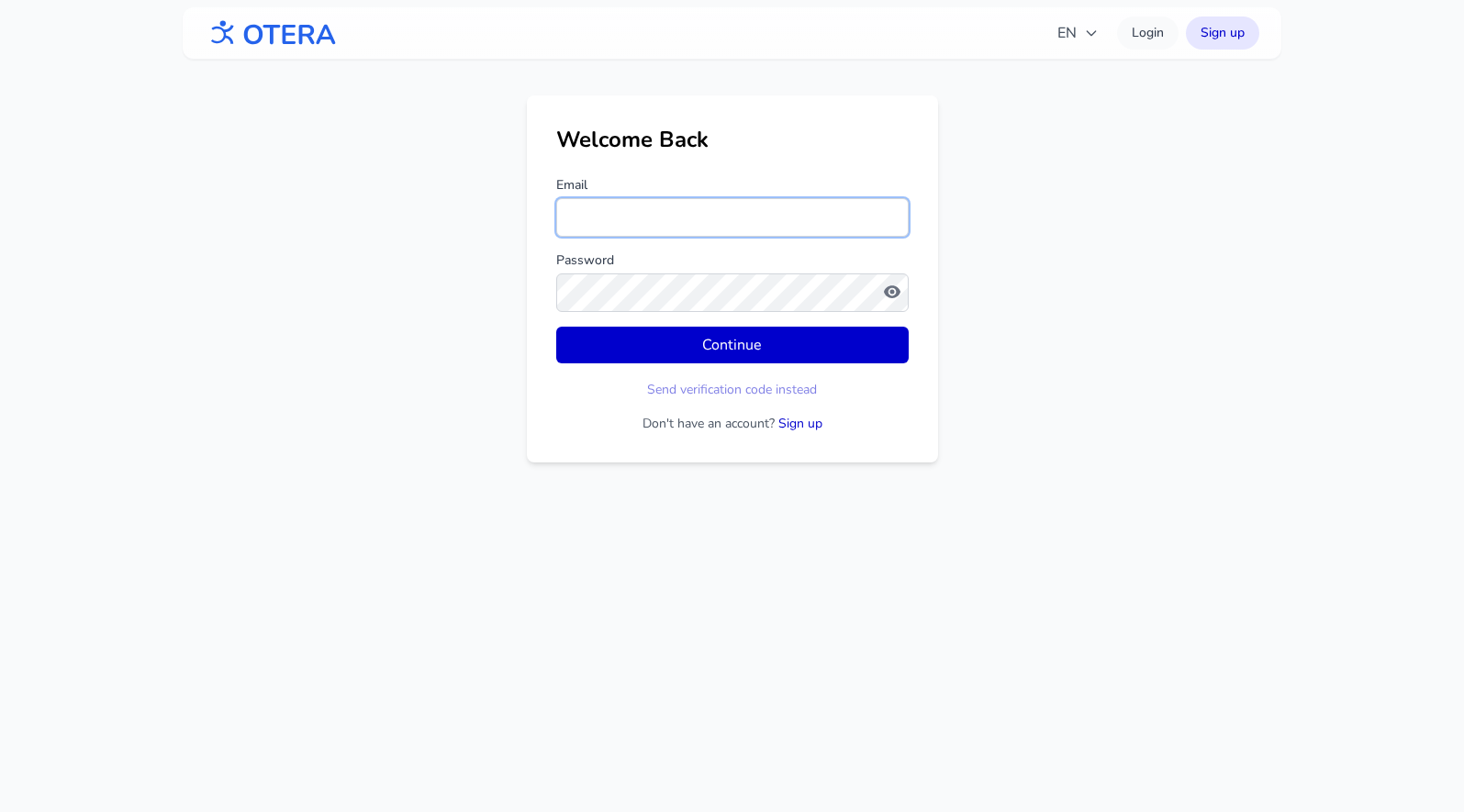
click at [654, 231] on input "Email" at bounding box center [732, 217] width 352 height 38
type input "**********"
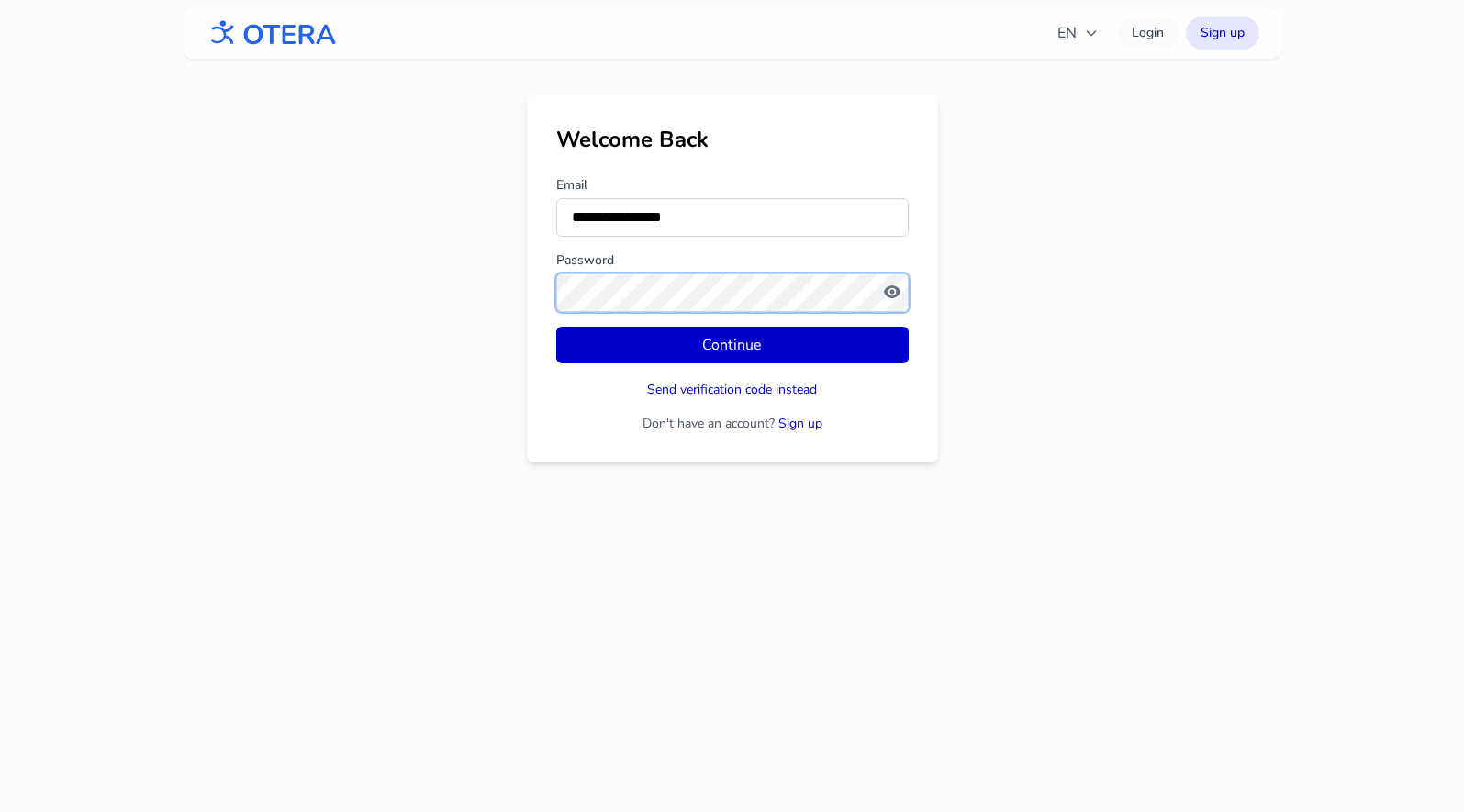
click at [556, 326] on button "Continue" at bounding box center [732, 344] width 352 height 36
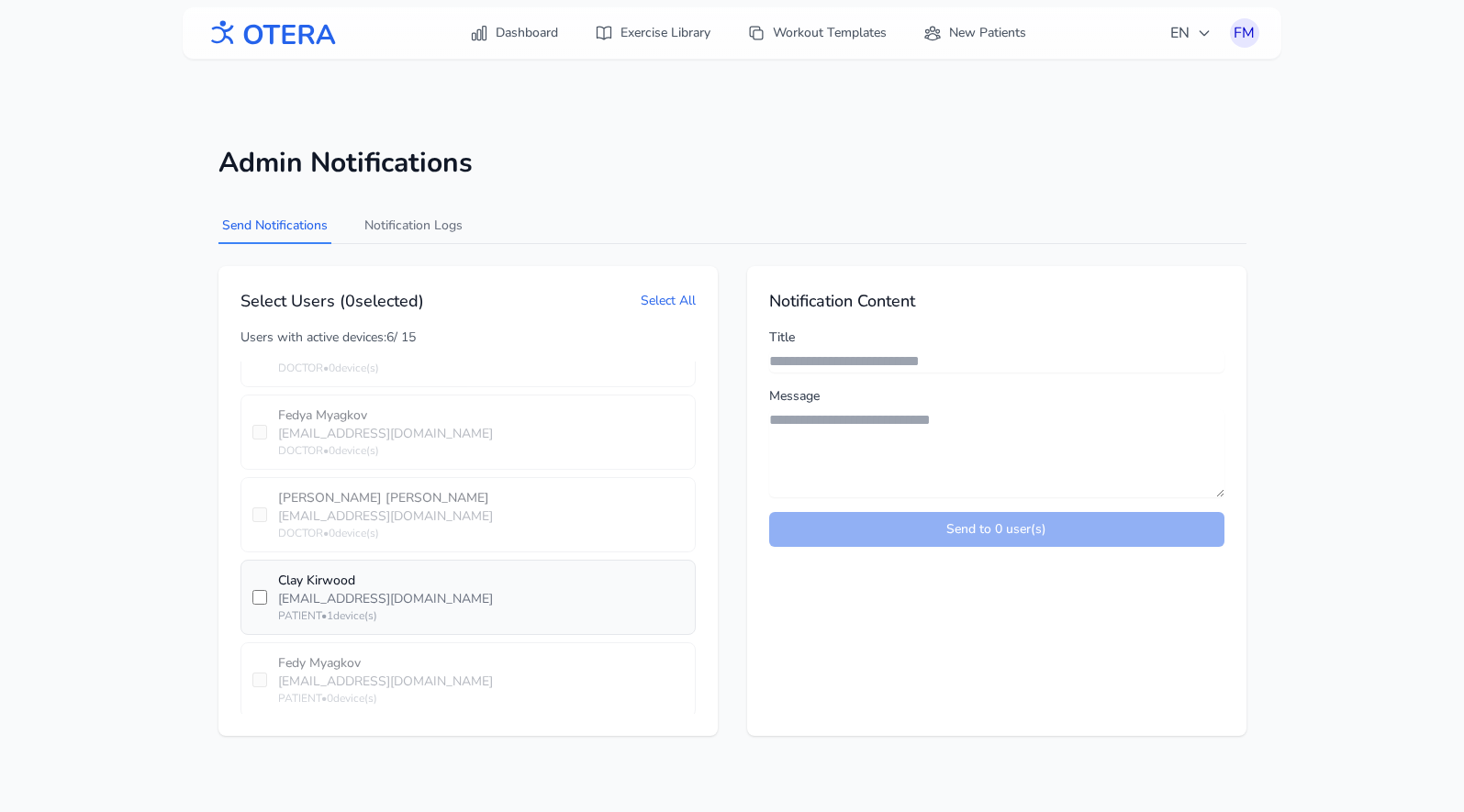
click at [458, 590] on div "[EMAIL_ADDRESS][DOMAIN_NAME]" at bounding box center [481, 599] width 406 height 18
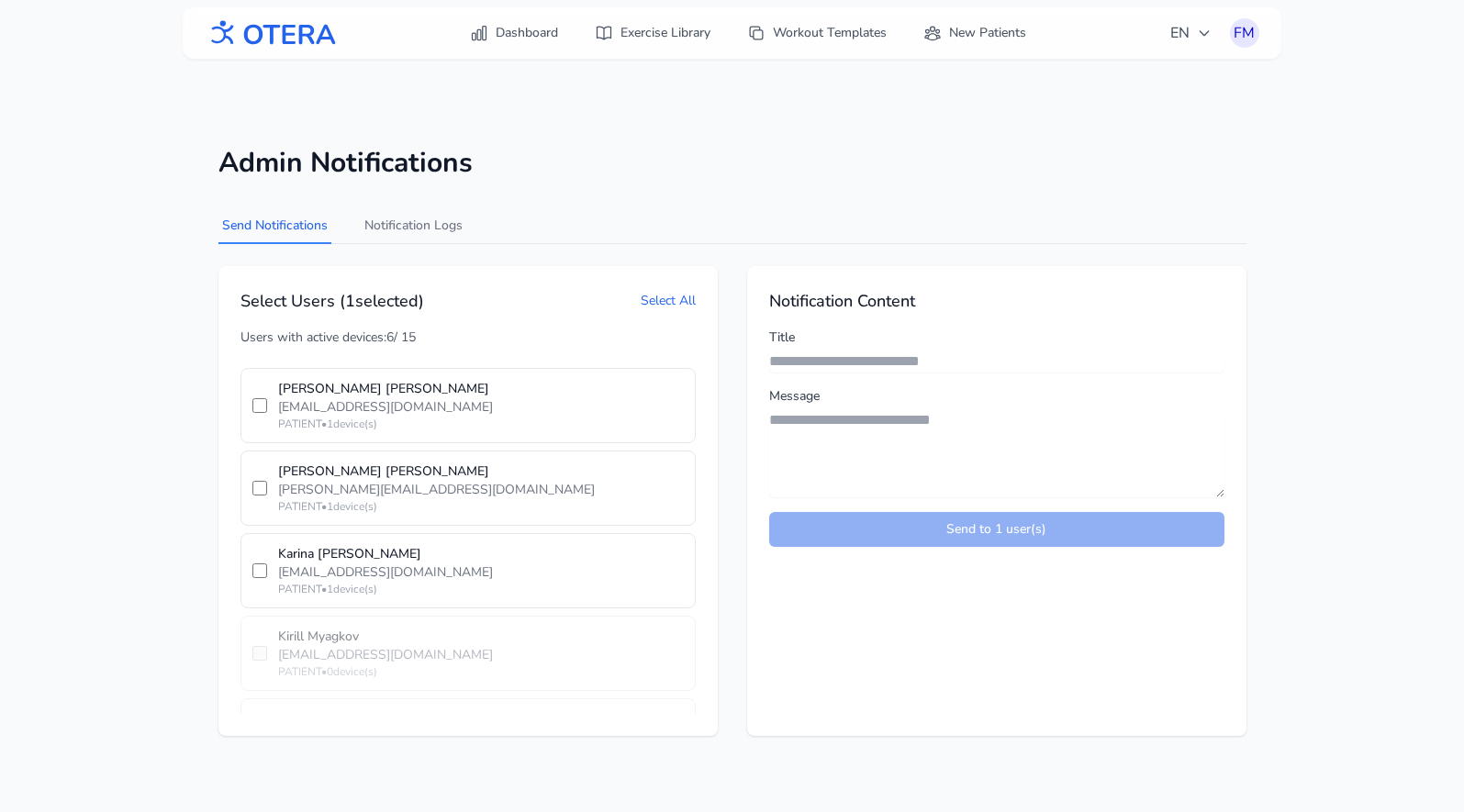
scroll to position [509, 0]
click at [469, 479] on div "[PERSON_NAME][EMAIL_ADDRESS][DOMAIN_NAME]" at bounding box center [481, 488] width 406 height 18
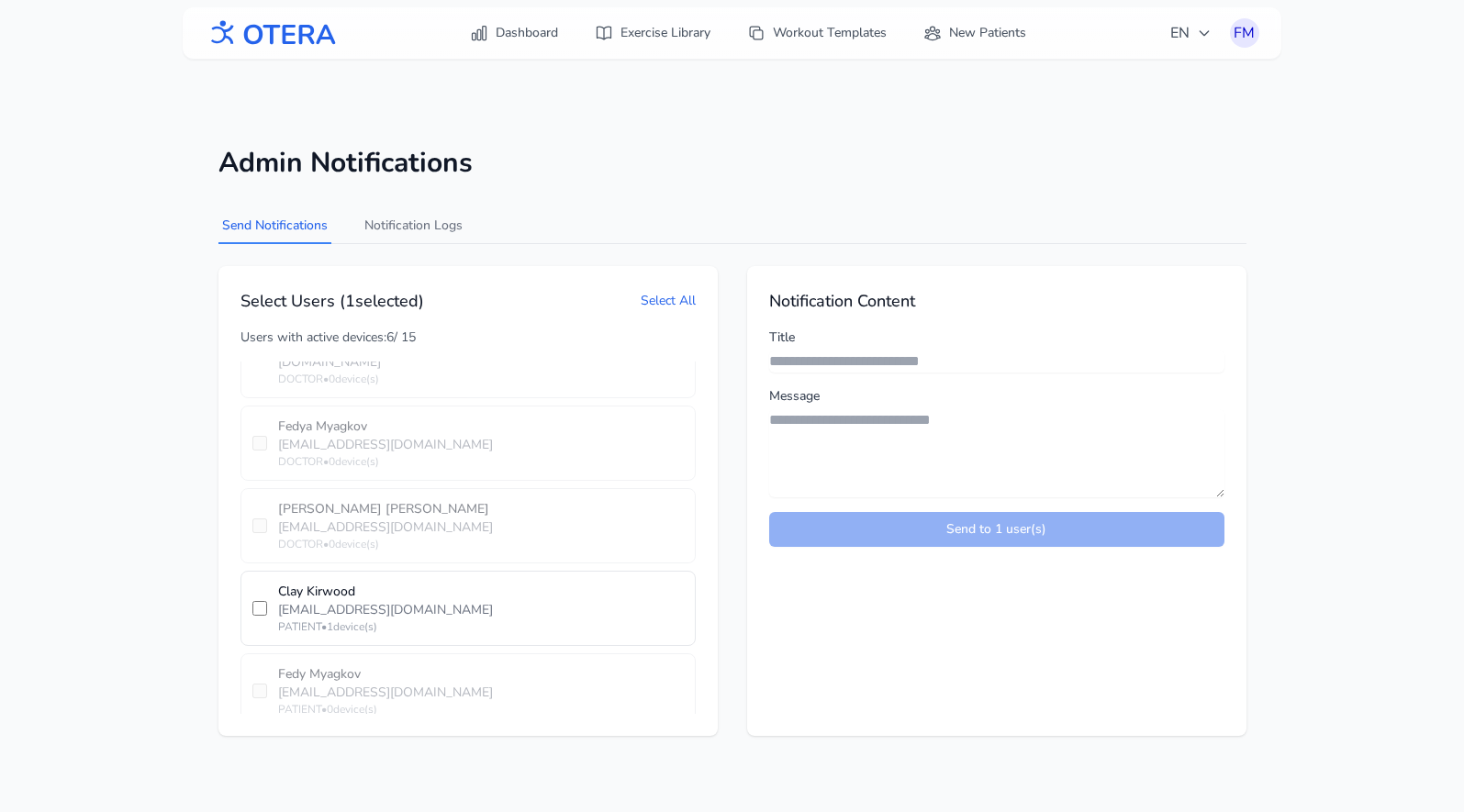
scroll to position [77, 0]
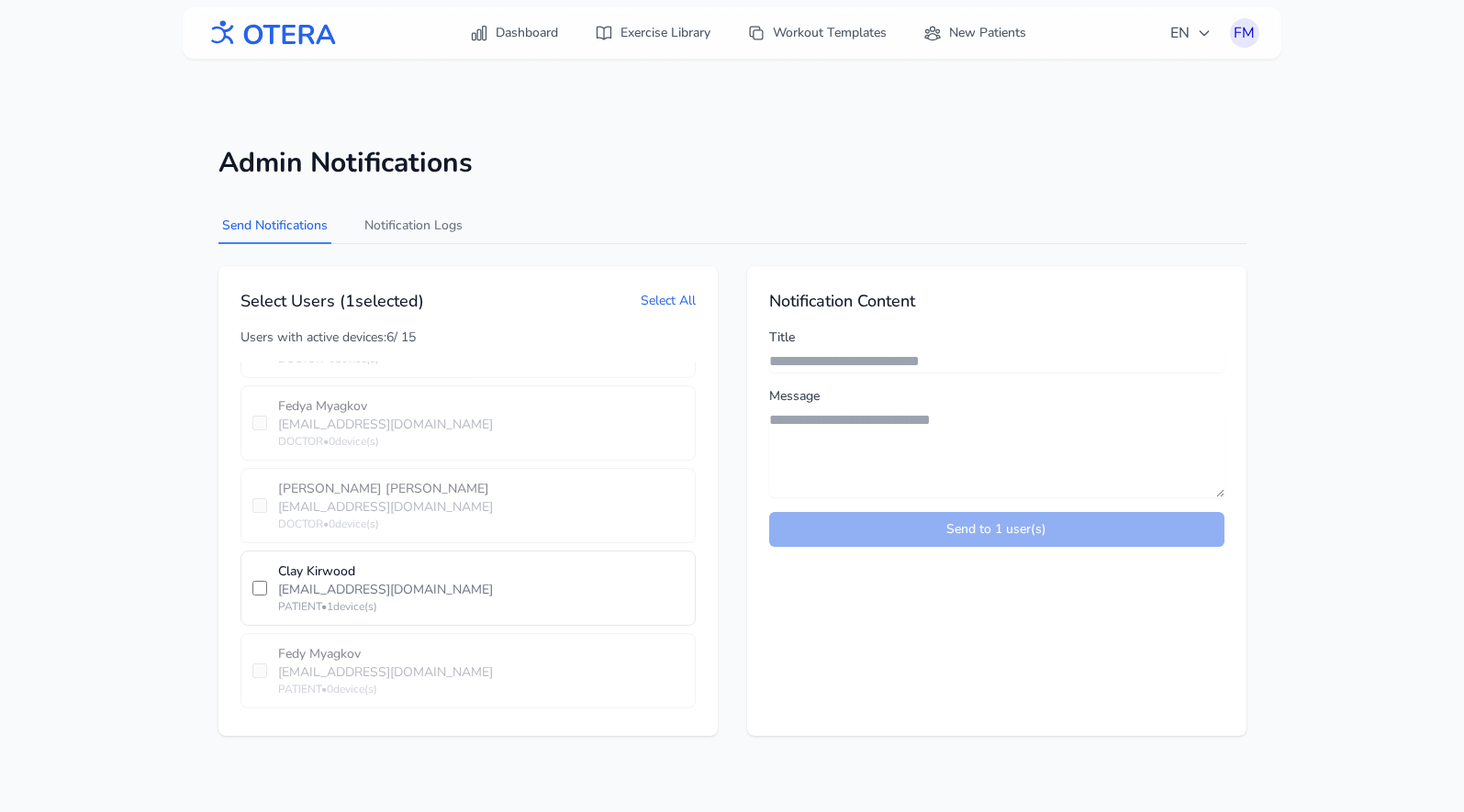
click at [799, 354] on input "Title" at bounding box center [997, 361] width 455 height 22
type input "*"
type input "*****"
click at [816, 417] on textarea "Message" at bounding box center [997, 453] width 455 height 88
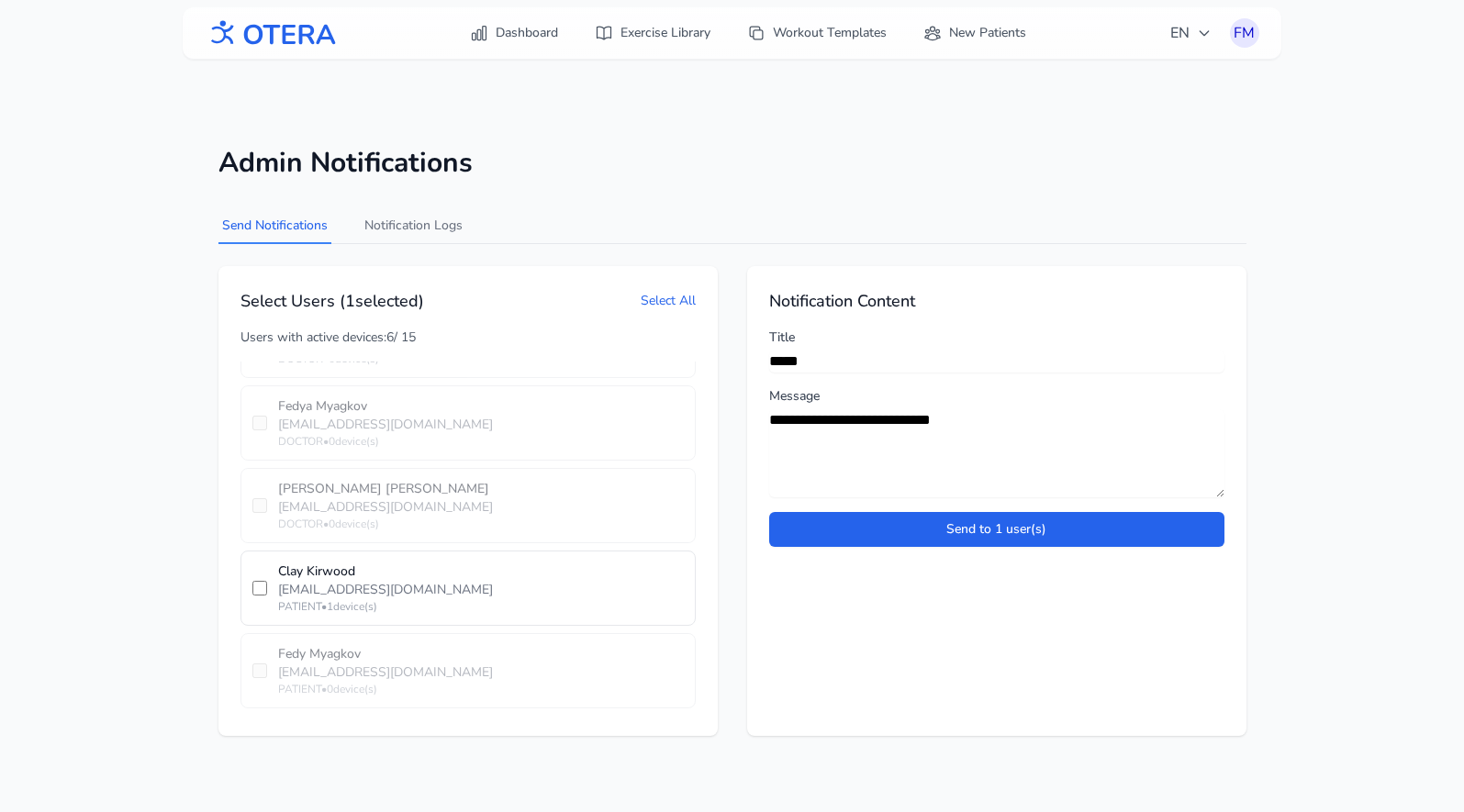
type textarea "**********"
click at [809, 358] on input "*****" at bounding box center [997, 361] width 455 height 22
paste input "***"
type input "********"
click at [847, 438] on textarea "**********" at bounding box center [997, 453] width 455 height 88
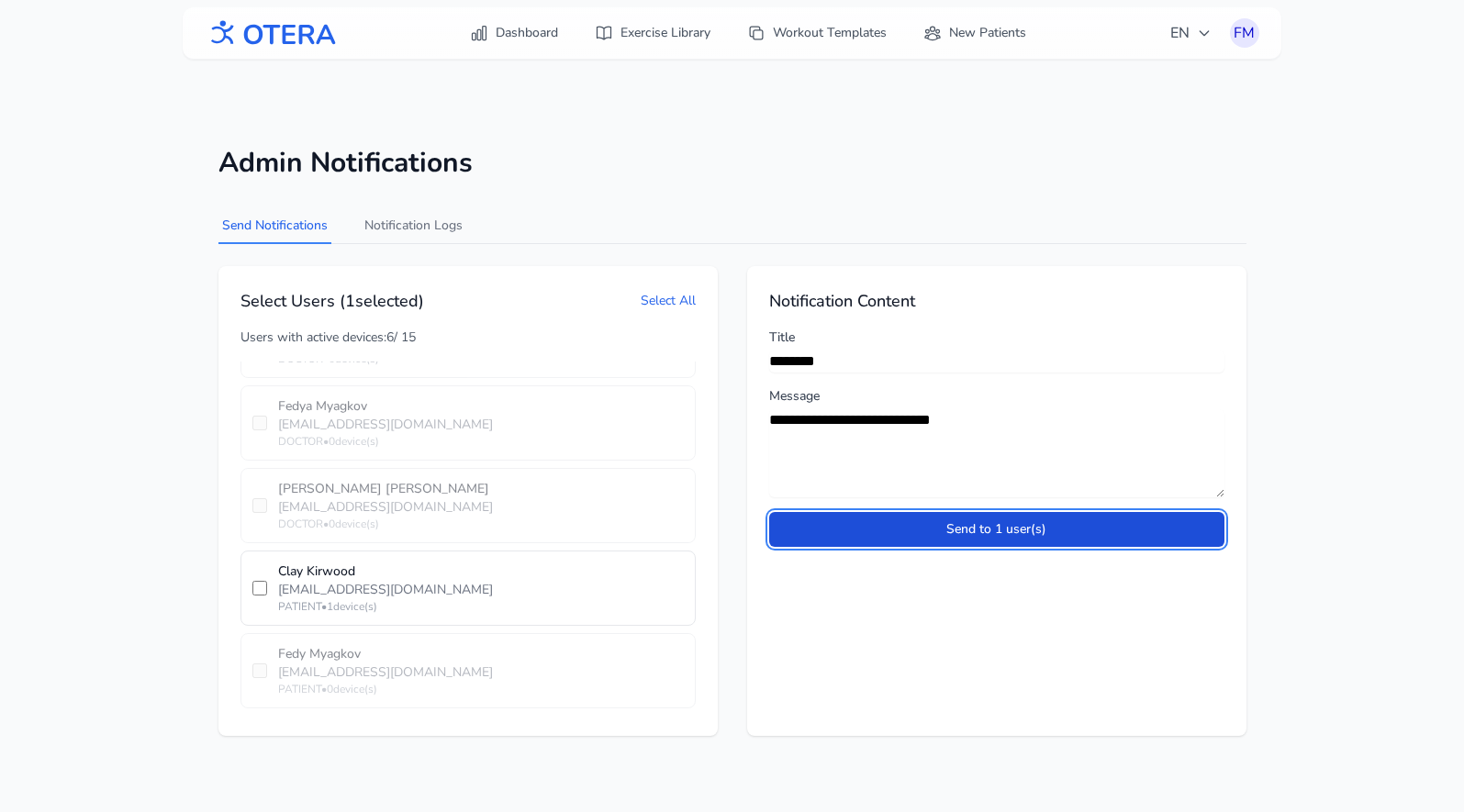
click at [957, 524] on button "Send to 1 user(s)" at bounding box center [997, 529] width 455 height 34
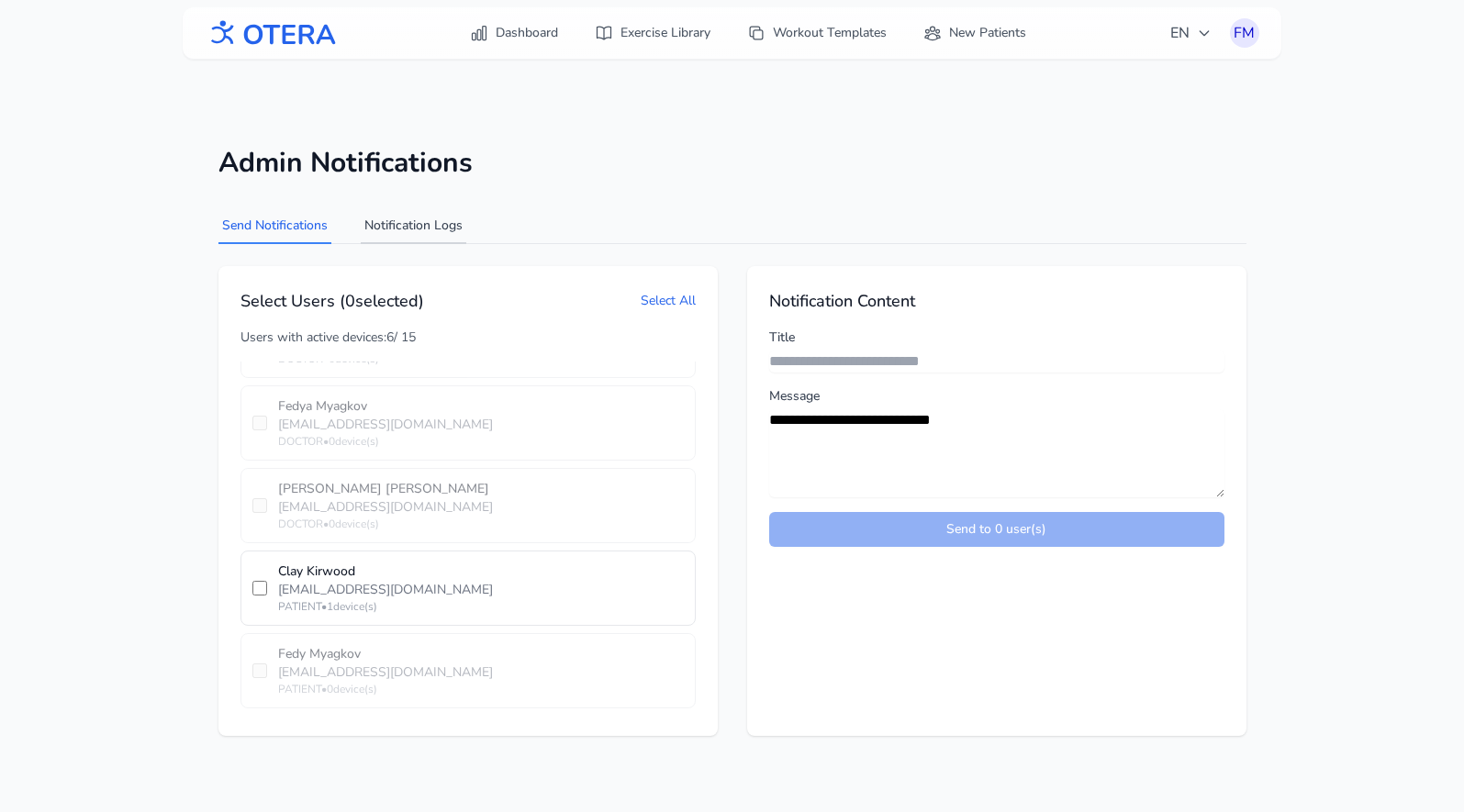
click at [407, 230] on button "Notification Logs" at bounding box center [413, 227] width 105 height 34
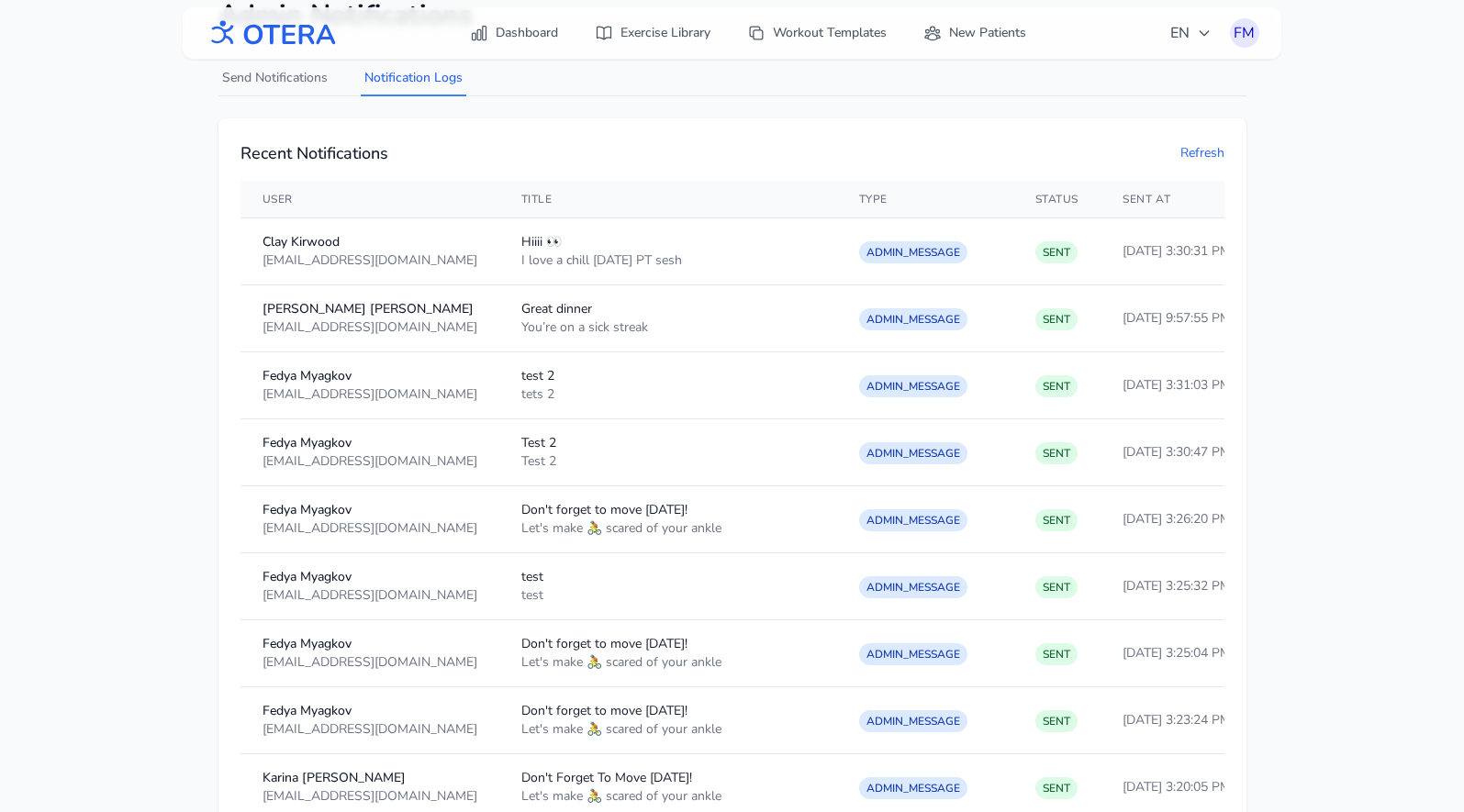
scroll to position [148, 0]
